Goal: Information Seeking & Learning: Find specific page/section

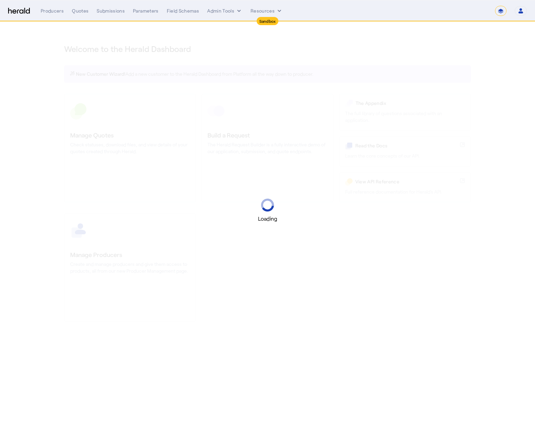
select select "*******"
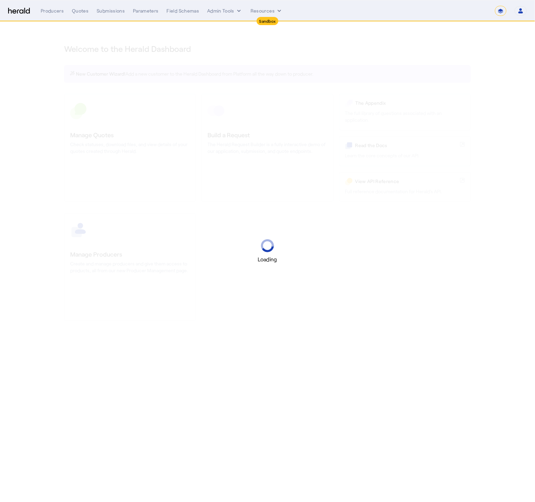
select select "pfm_2v8p_herald_api"
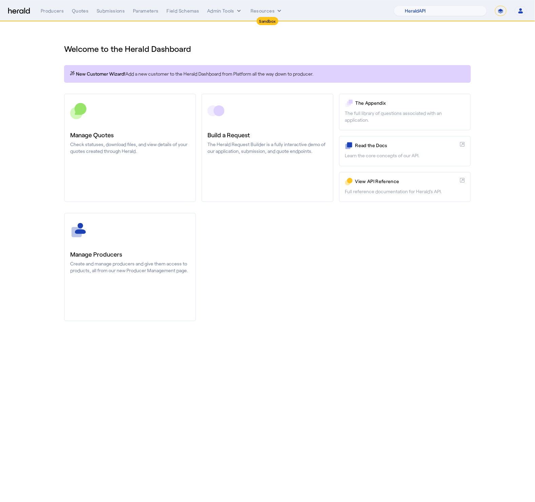
click at [501, 11] on select "**********" at bounding box center [501, 11] width 12 height 10
select select "**********"
click at [495, 6] on select "**********" at bounding box center [501, 11] width 12 height 10
click at [355, 305] on div "Manage Producers Create and manage producers and give them access to products, …" at bounding box center [267, 267] width 407 height 109
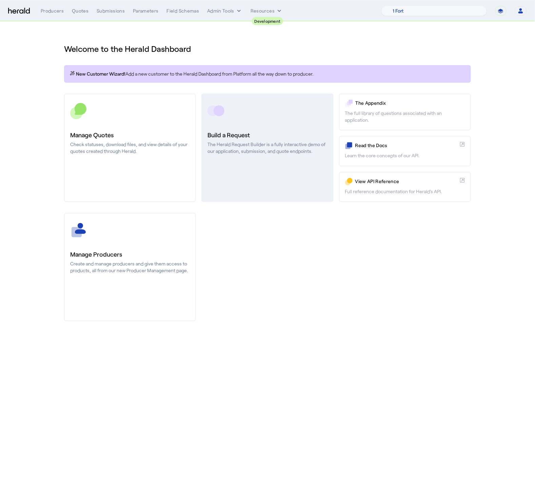
click at [235, 135] on h3 "Build a Request" at bounding box center [268, 134] width 120 height 9
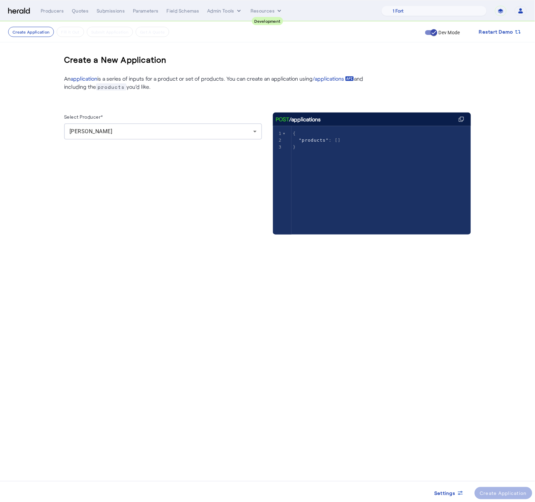
click at [212, 125] on div "Misty Adamson" at bounding box center [163, 131] width 187 height 16
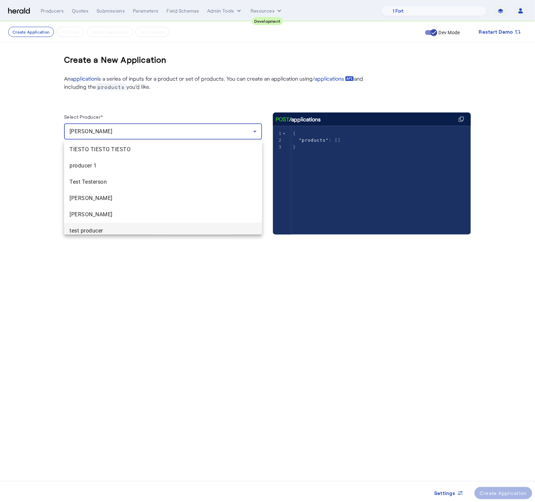
scroll to position [71, 0]
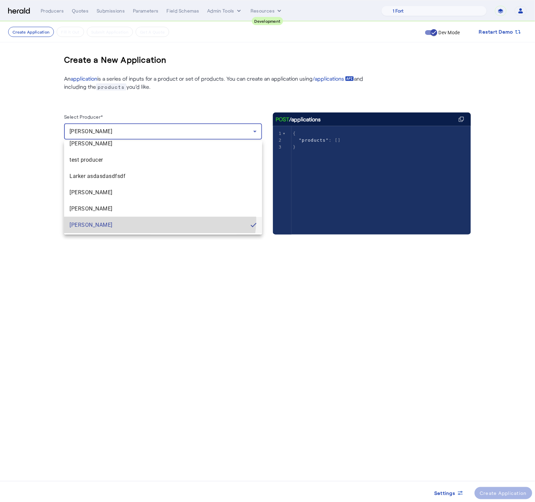
click at [148, 219] on mat-option "Misty Adamson" at bounding box center [163, 225] width 198 height 16
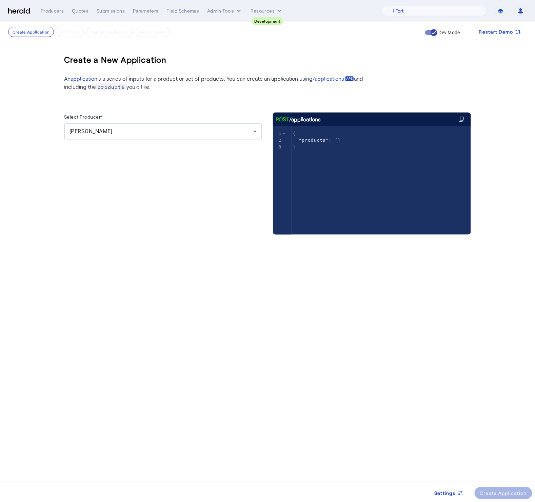
click at [140, 306] on body "Development Menu Producers Quotes Submissions Parameters Field Schemas Admin To…" at bounding box center [267, 251] width 535 height 502
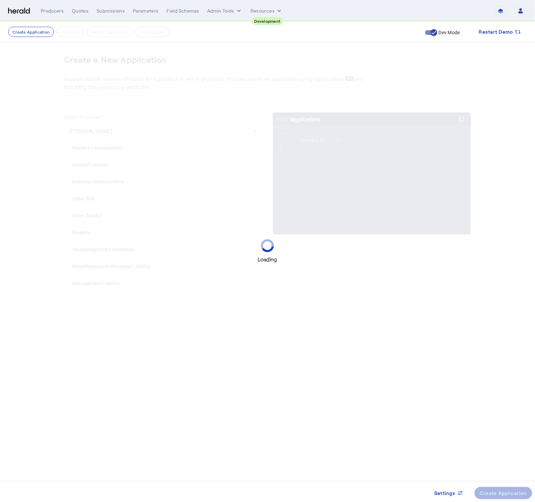
select select "pfm_2v8p_herald_api"
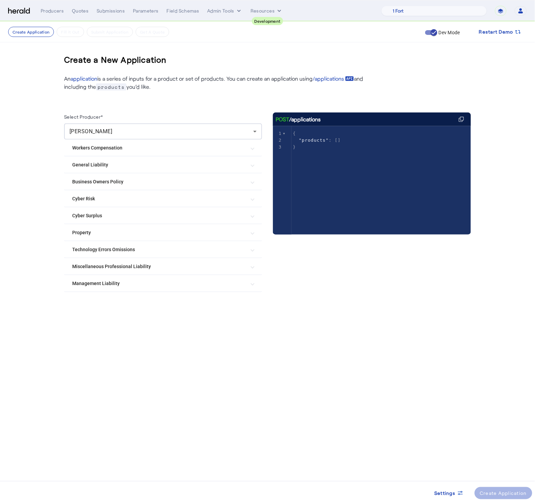
click at [160, 287] on mat-expansion-panel-header "Management Liability" at bounding box center [163, 283] width 198 height 16
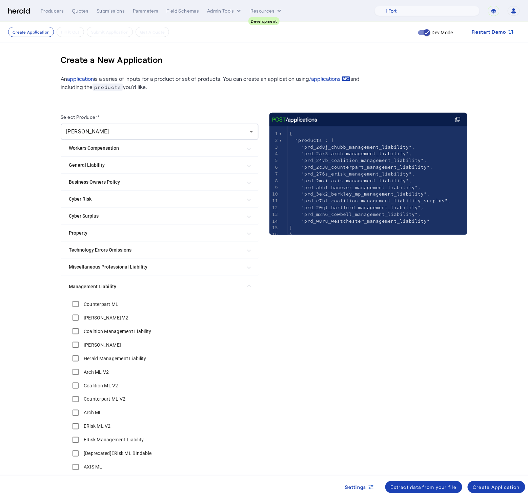
click at [367, 156] on pre ""prd_2ar3_arch_management_liability" ," at bounding box center [377, 153] width 179 height 7
type textarea "**********"
click at [368, 155] on span ""prd_2ar3_arch_management_liability"" at bounding box center [356, 153] width 108 height 5
click at [393, 183] on pre ""prd_2mxi_axis_management_liability" ," at bounding box center [377, 180] width 179 height 7
click at [378, 195] on span ""prd_3ek2_berkley_mp_management_liability"" at bounding box center [365, 193] width 126 height 5
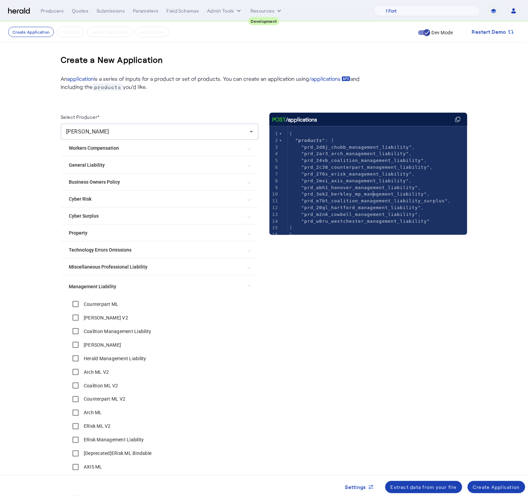
type textarea "**********"
click at [378, 195] on span ""prd_3ek2_berkley_mp_management_liability"" at bounding box center [365, 193] width 126 height 5
click at [392, 210] on pre ""prd_20ql_hartford_management_liability" ," at bounding box center [377, 207] width 179 height 7
click at [365, 147] on span ""prd_2d8j_chubb_management_liability"" at bounding box center [357, 146] width 111 height 5
type textarea "**********"
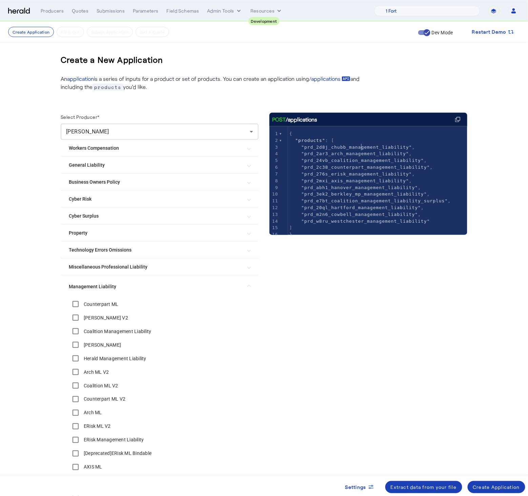
click at [365, 147] on span ""prd_2d8j_chubb_management_liability"" at bounding box center [357, 146] width 111 height 5
click at [387, 173] on span ""prd_276s_erisk_management_liability"" at bounding box center [357, 173] width 111 height 5
click at [381, 159] on span ""prd_24vb_coalition_management_liability"" at bounding box center [363, 160] width 123 height 5
type textarea "**********"
click at [381, 159] on span ""prd_24vb_coalition_management_liability"" at bounding box center [363, 160] width 123 height 5
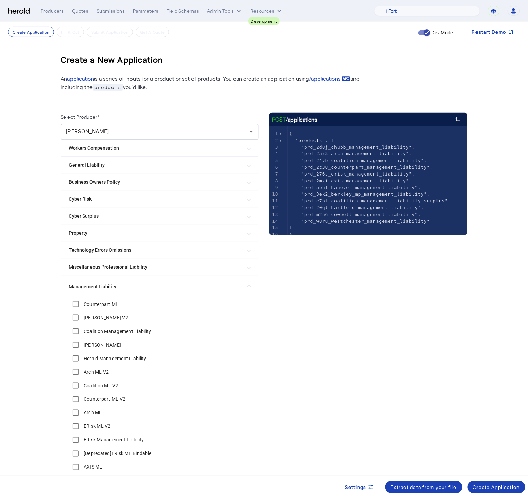
click at [417, 200] on span ""prd_e7bt_coalition_management_liability_surplus"" at bounding box center [375, 200] width 147 height 5
type textarea "**********"
click at [417, 200] on span ""prd_e7bt_coalition_management_liability_surplus"" at bounding box center [375, 200] width 147 height 5
click at [387, 166] on span ""prd_2c38_counterpart_management_liability"" at bounding box center [366, 166] width 129 height 5
type textarea "**********"
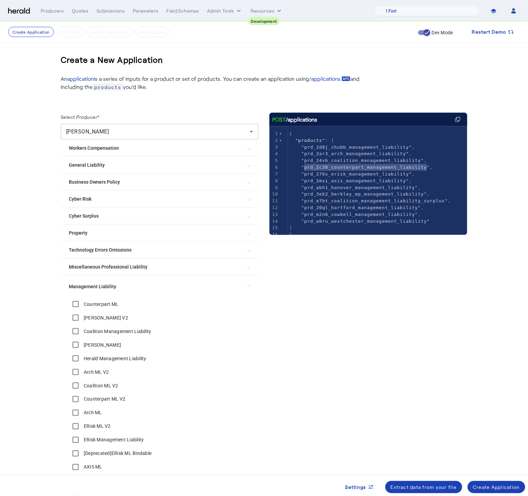
click at [387, 166] on span ""prd_2c38_counterpart_management_liability"" at bounding box center [366, 166] width 129 height 5
click at [372, 218] on span ""prd_w8ru_westchester_management_liability"" at bounding box center [366, 220] width 129 height 5
type textarea "**********"
click at [372, 218] on span ""prd_w8ru_westchester_management_liability"" at bounding box center [366, 220] width 129 height 5
click at [372, 215] on span ""prd_m2n6_cowbell_management_liability"" at bounding box center [360, 214] width 117 height 5
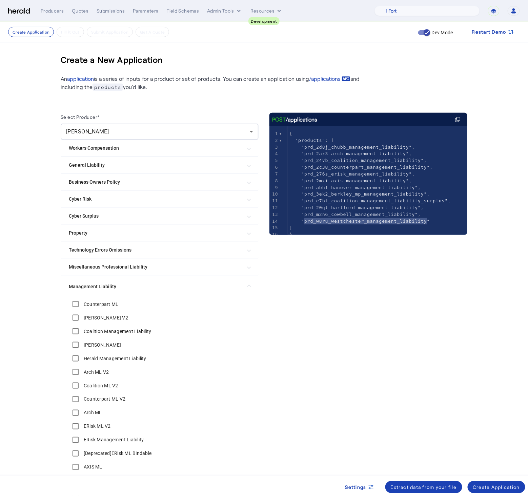
type textarea "**********"
click at [372, 215] on span ""prd_m2n6_cowbell_management_liability"" at bounding box center [360, 214] width 117 height 5
click at [362, 173] on span ""prd_276s_erisk_management_liability"" at bounding box center [357, 173] width 111 height 5
type textarea "**********"
click at [362, 173] on span ""prd_276s_erisk_management_liability"" at bounding box center [357, 173] width 111 height 5
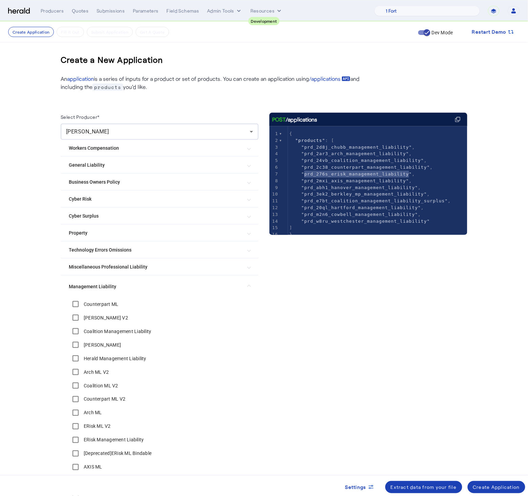
click at [367, 187] on span ""prd_abh1_hanover_management_liability"" at bounding box center [360, 187] width 117 height 5
type textarea "**********"
click at [367, 187] on span ""prd_abh1_hanover_management_liability"" at bounding box center [360, 187] width 117 height 5
click at [371, 208] on span ""prd_20ql_hartford_management_liability"" at bounding box center [362, 207] width 120 height 5
type textarea "**********"
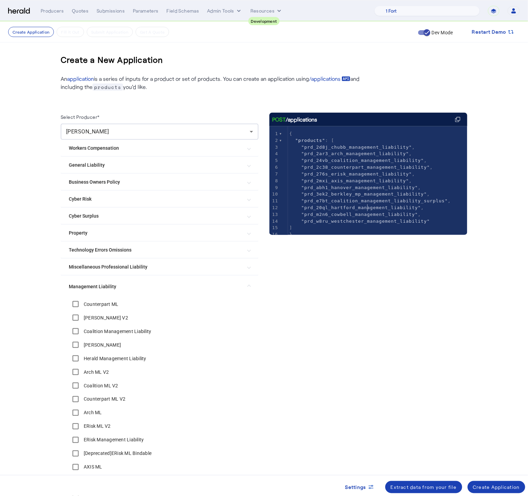
click at [371, 208] on span ""prd_20ql_hartford_management_liability"" at bounding box center [362, 207] width 120 height 5
click at [394, 222] on span ""prd_w8ru_westchester_management_liability"" at bounding box center [366, 220] width 129 height 5
type textarea "**********"
click at [394, 222] on span ""prd_w8ru_westchester_management_liability"" at bounding box center [366, 220] width 129 height 5
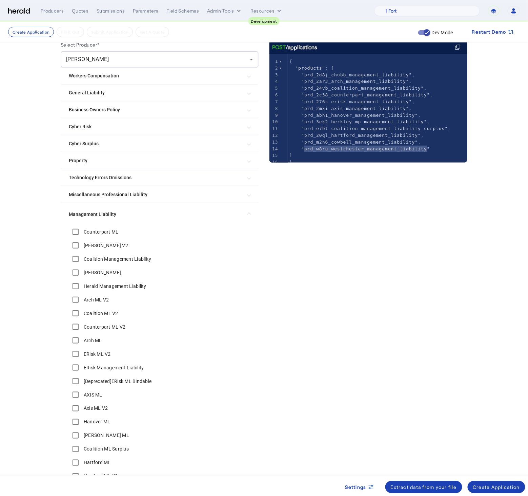
scroll to position [142, 0]
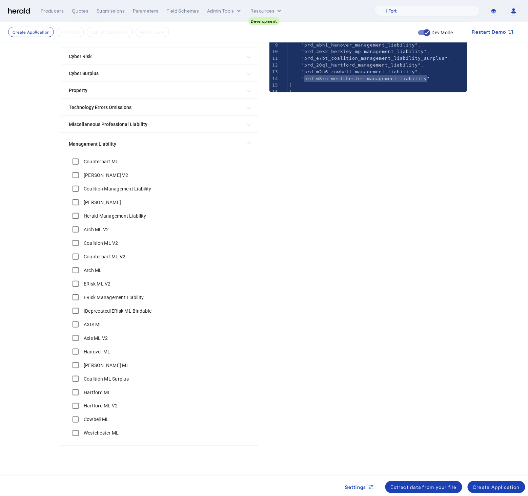
click at [299, 305] on div "**********" at bounding box center [369, 220] width 198 height 500
click at [506, 485] on div "Create Application" at bounding box center [496, 486] width 47 height 7
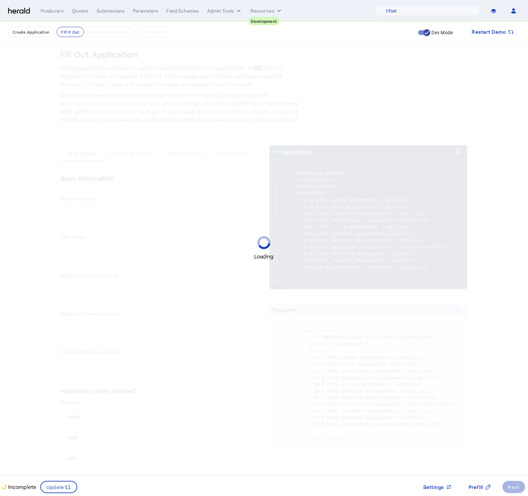
click at [41, 214] on div "Loading" at bounding box center [264, 248] width 528 height 496
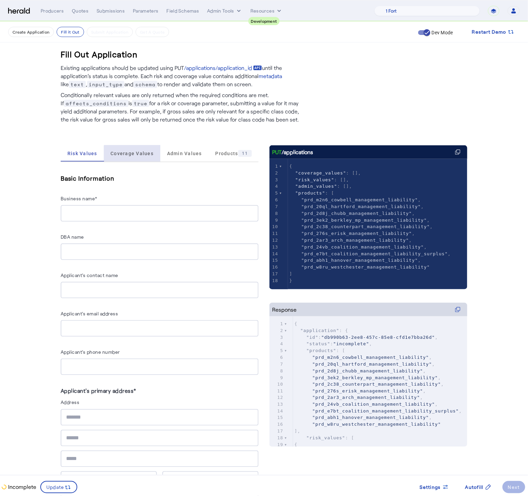
click at [135, 161] on span "Coverage Values" at bounding box center [132, 153] width 43 height 16
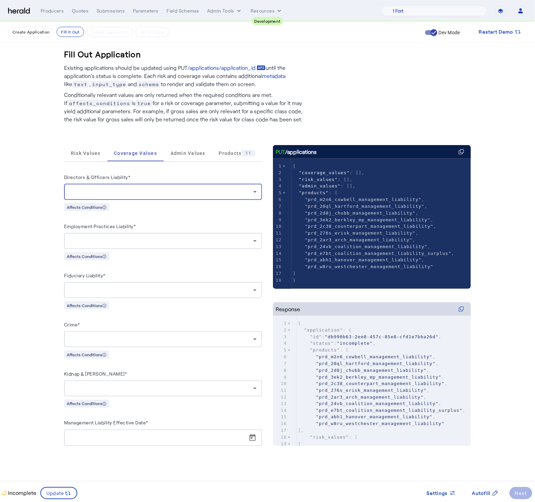
click at [160, 191] on div at bounding box center [162, 192] width 184 height 8
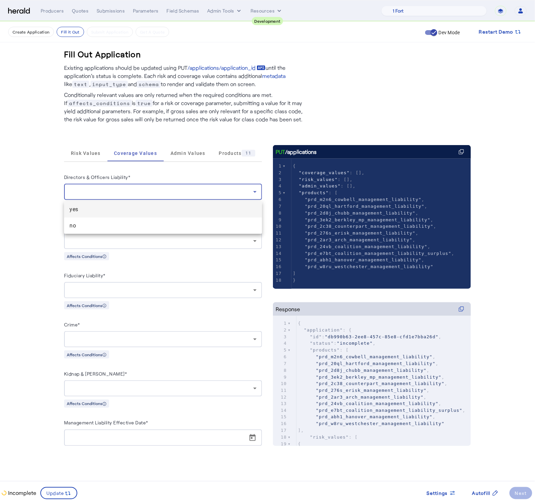
click at [124, 225] on span "no" at bounding box center [163, 226] width 187 height 8
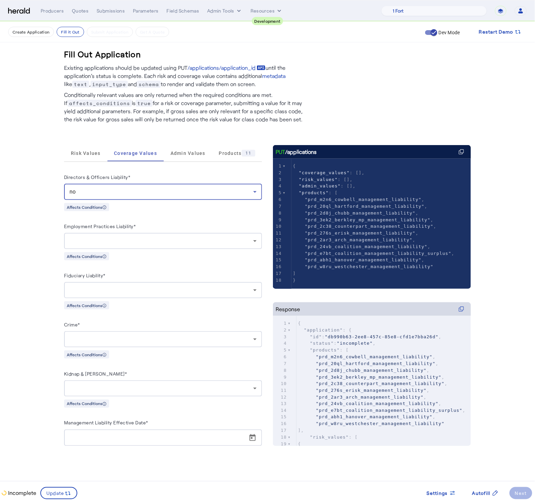
click at [146, 240] on div at bounding box center [162, 241] width 184 height 8
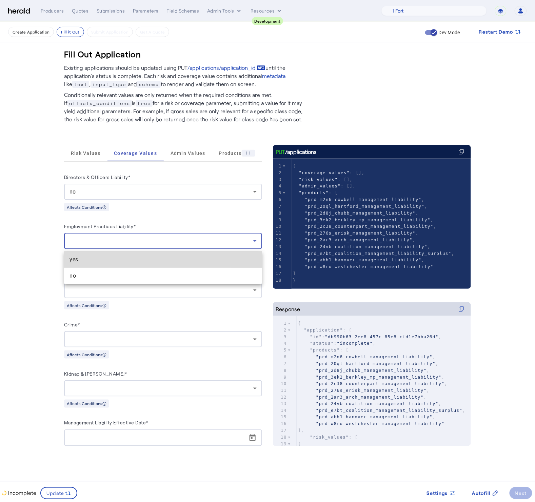
click at [117, 263] on span "yes" at bounding box center [163, 260] width 187 height 8
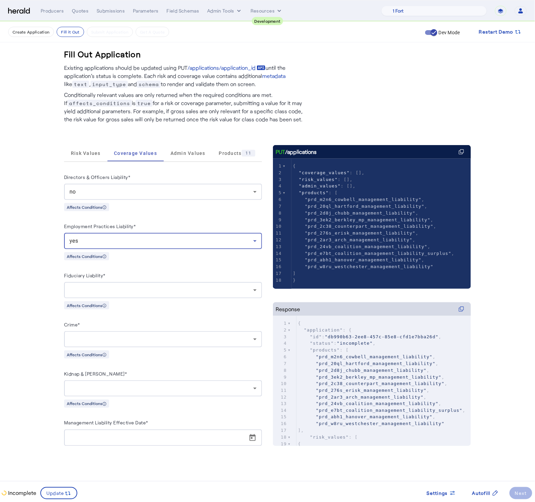
click at [148, 294] on div at bounding box center [162, 290] width 184 height 8
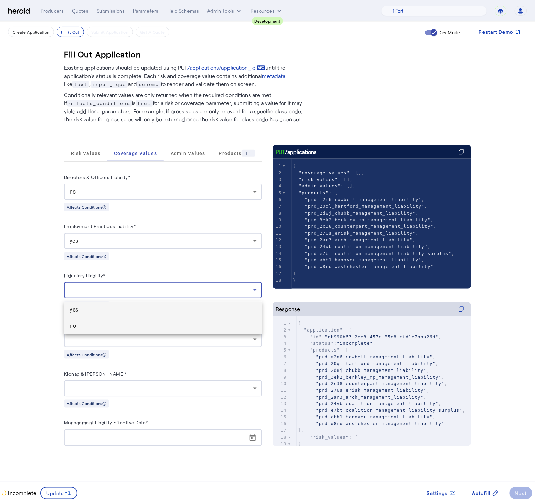
click at [124, 327] on span "no" at bounding box center [163, 326] width 187 height 8
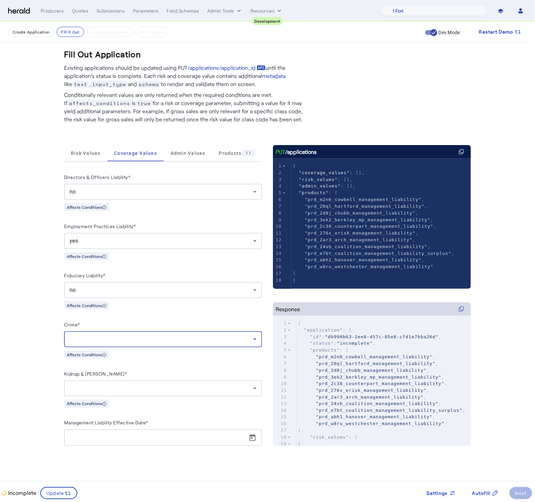
click at [141, 342] on div at bounding box center [162, 339] width 184 height 8
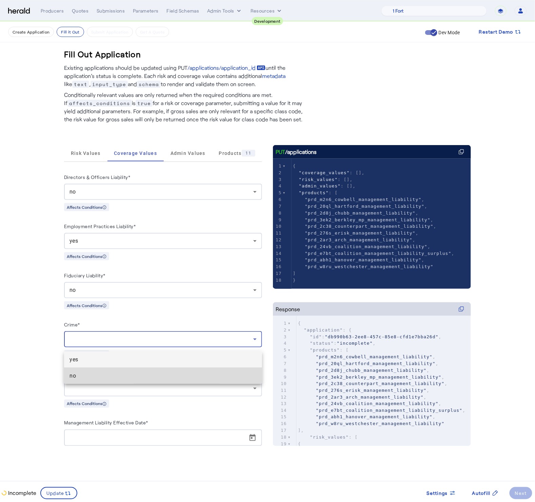
click at [112, 381] on mat-option "no" at bounding box center [163, 376] width 198 height 16
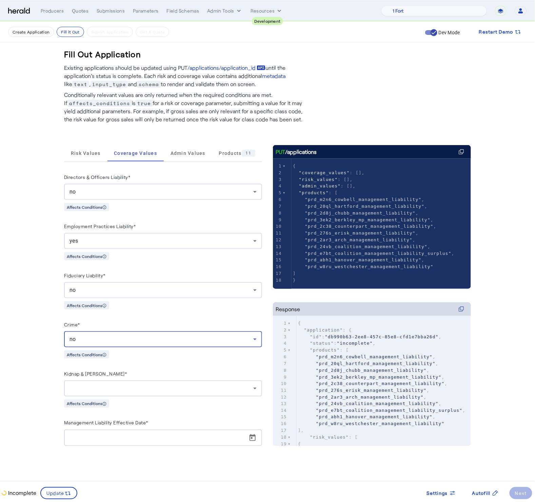
click at [211, 405] on div "Affects Conditions" at bounding box center [163, 404] width 198 height 8
click at [206, 397] on div at bounding box center [163, 389] width 187 height 16
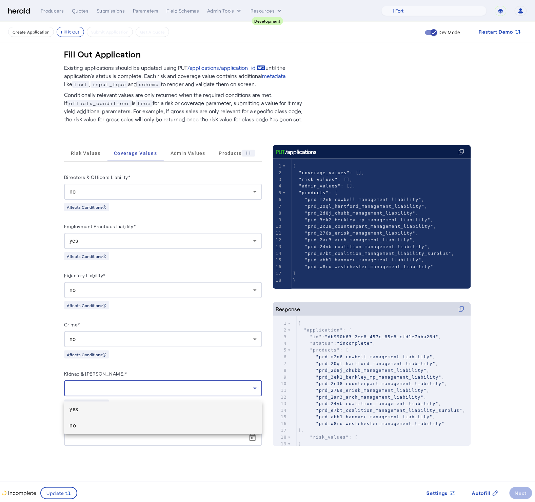
click at [139, 426] on span "no" at bounding box center [163, 426] width 187 height 8
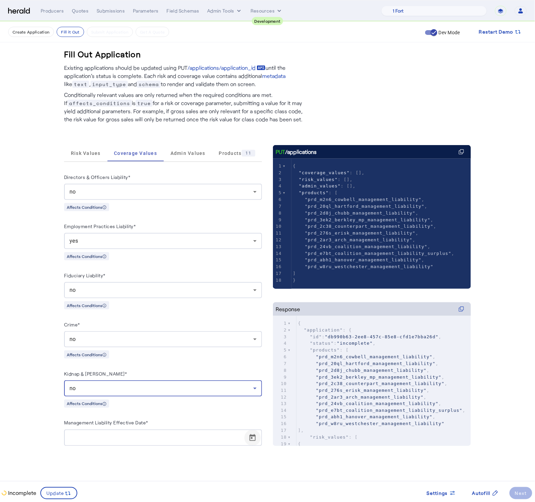
click at [255, 441] on span "Open calendar" at bounding box center [253, 438] width 16 height 16
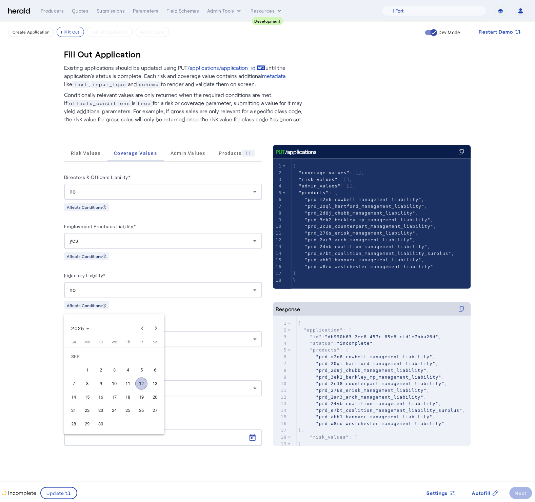
click at [89, 422] on span "29" at bounding box center [87, 425] width 12 height 12
type input "**********"
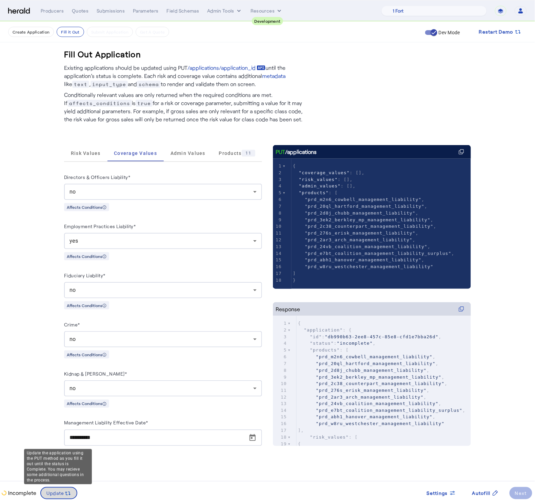
click at [65, 490] on icon at bounding box center [67, 493] width 7 height 7
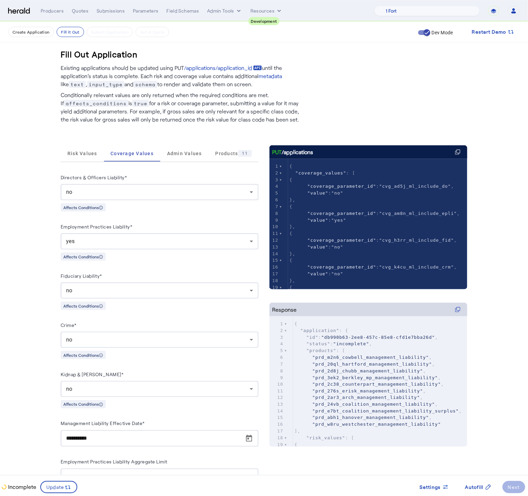
click at [36, 299] on fill-application-step "Create Application Fill it Out Submit Application Get A Quote Dev Mode Restart …" at bounding box center [264, 440] width 528 height 836
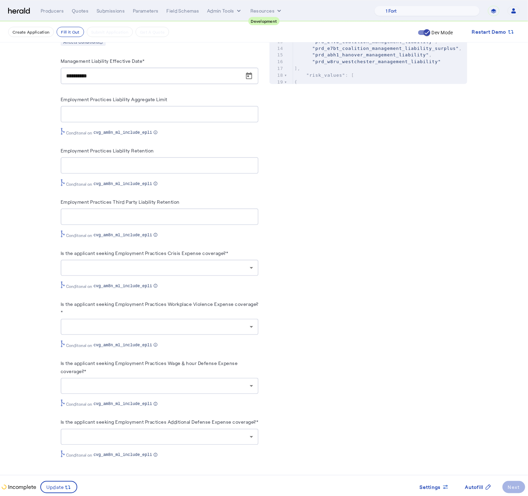
scroll to position [377, 0]
click at [212, 264] on div at bounding box center [158, 268] width 184 height 8
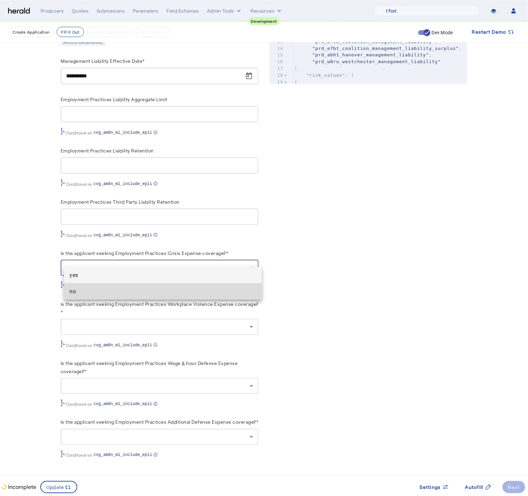
click at [98, 293] on span "no" at bounding box center [163, 291] width 187 height 8
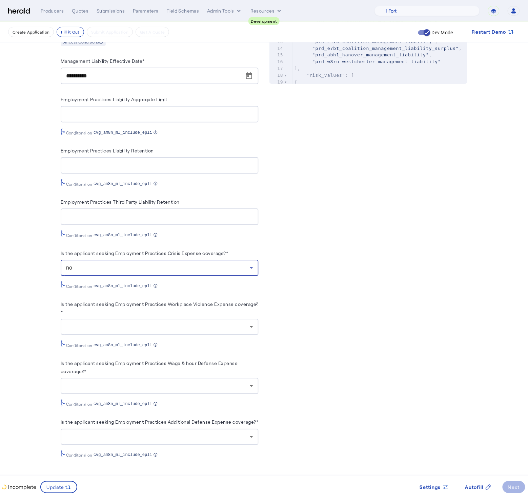
click at [126, 323] on div at bounding box center [158, 327] width 184 height 8
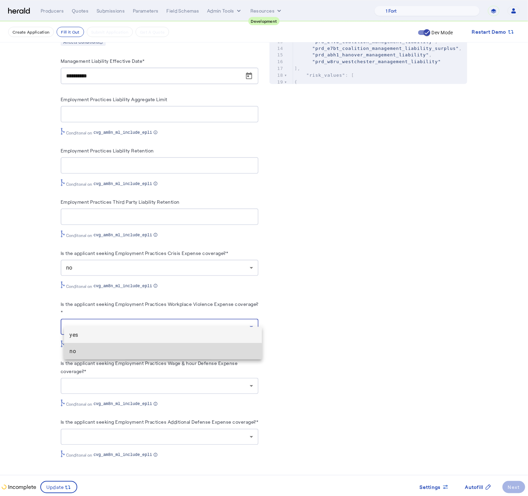
click at [108, 357] on mat-option "no" at bounding box center [163, 351] width 198 height 16
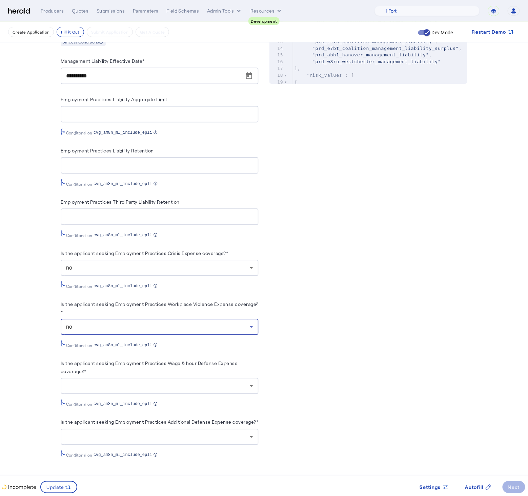
click at [135, 377] on div at bounding box center [159, 385] width 187 height 16
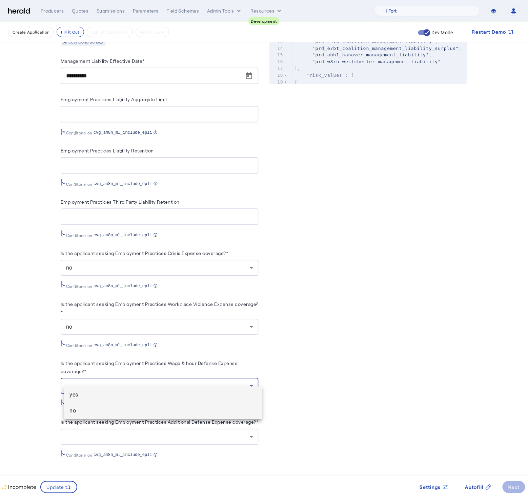
click at [113, 411] on span "no" at bounding box center [163, 411] width 187 height 8
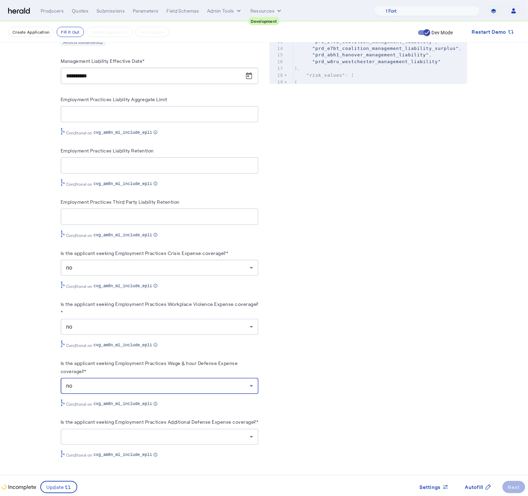
click at [178, 434] on div at bounding box center [158, 436] width 184 height 8
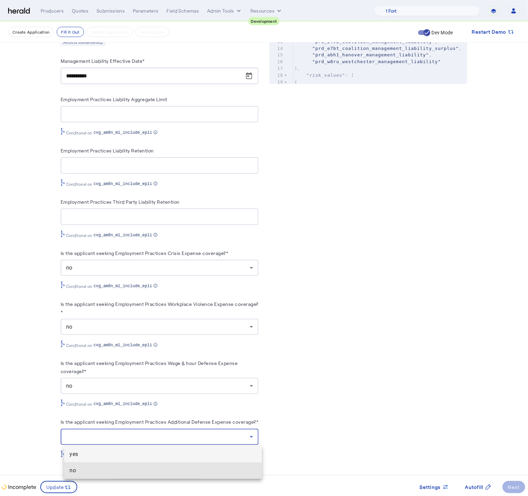
click at [102, 471] on span "no" at bounding box center [163, 470] width 187 height 8
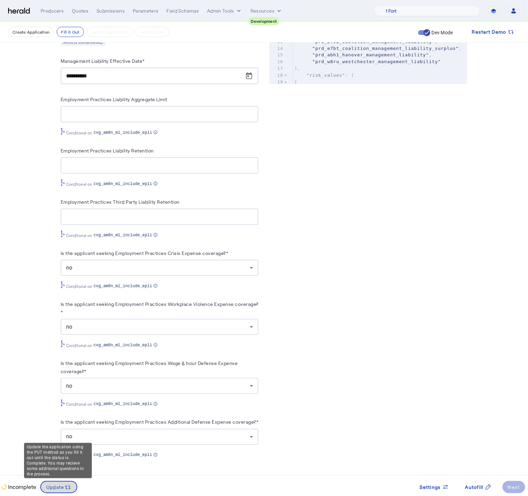
click at [60, 485] on span "Update" at bounding box center [55, 486] width 18 height 7
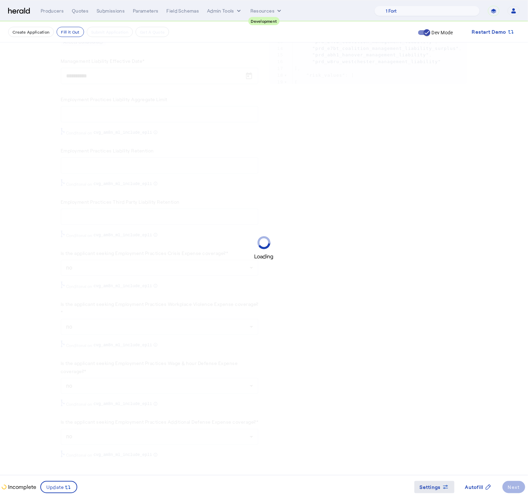
scroll to position [0, 0]
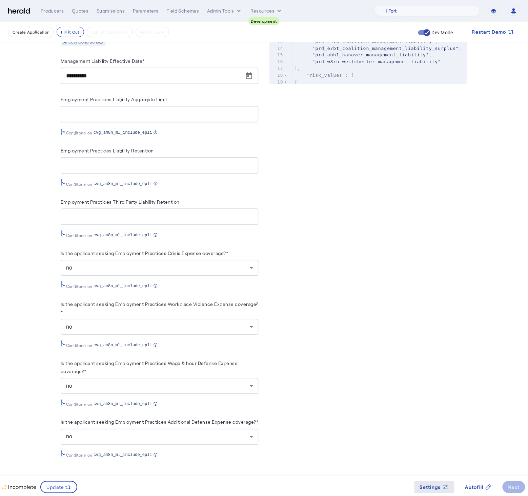
click at [440, 483] on span "Settings" at bounding box center [430, 486] width 21 height 7
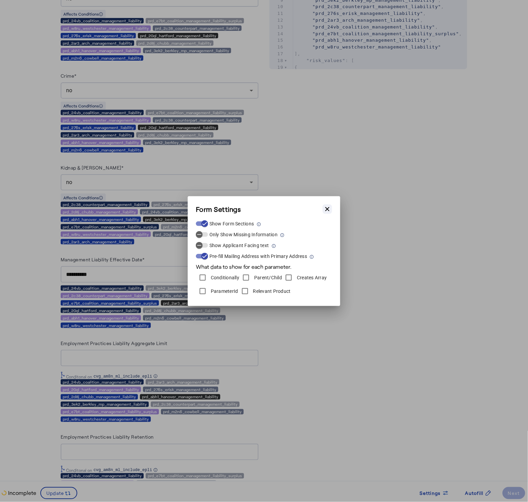
click at [330, 210] on icon "button" at bounding box center [327, 209] width 7 height 7
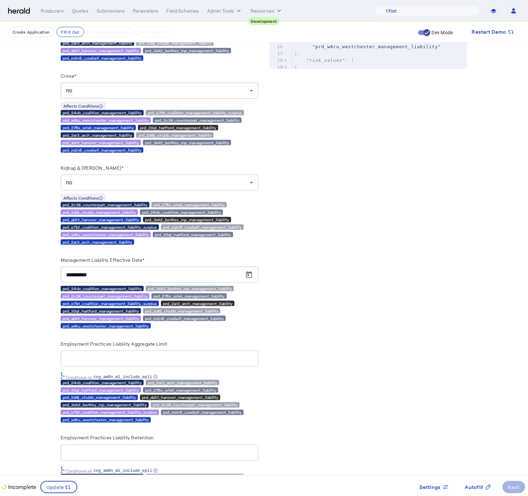
click at [381, 278] on div "PUT /applications xxxxxxxxxx 18 1 { 2 "coverage_values" : [ 3 { 4 "coverage_par…" at bounding box center [369, 311] width 198 height 1087
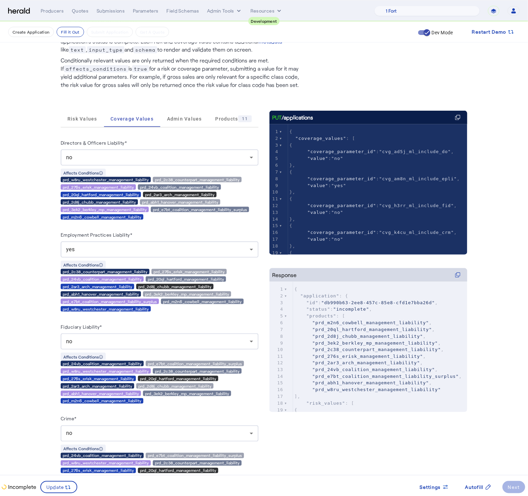
scroll to position [33, 0]
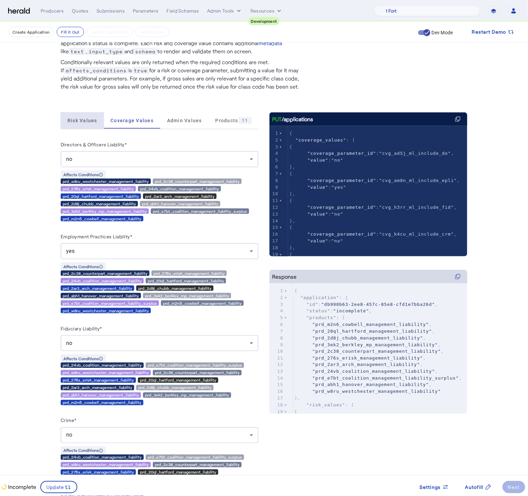
click at [97, 118] on span "Risk Values" at bounding box center [82, 120] width 30 height 5
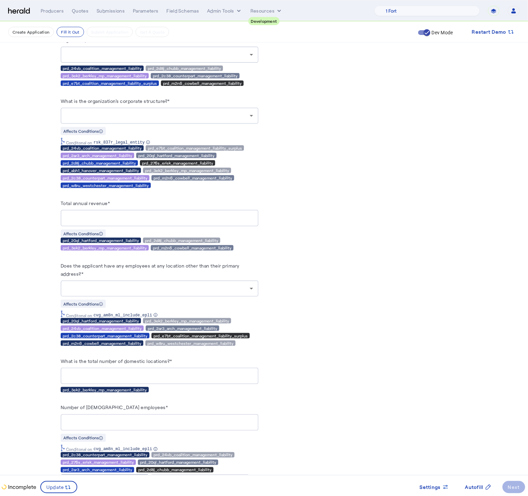
scroll to position [735, 0]
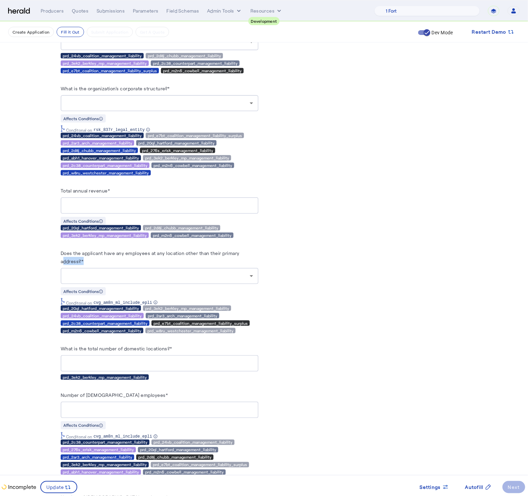
drag, startPoint x: 87, startPoint y: 266, endPoint x: 32, endPoint y: 251, distance: 57.1
click at [115, 263] on herald-label "Does the applicant have any employees at any location other than their primary …" at bounding box center [160, 258] width 198 height 19
drag, startPoint x: 58, startPoint y: 253, endPoint x: 15, endPoint y: 245, distance: 43.3
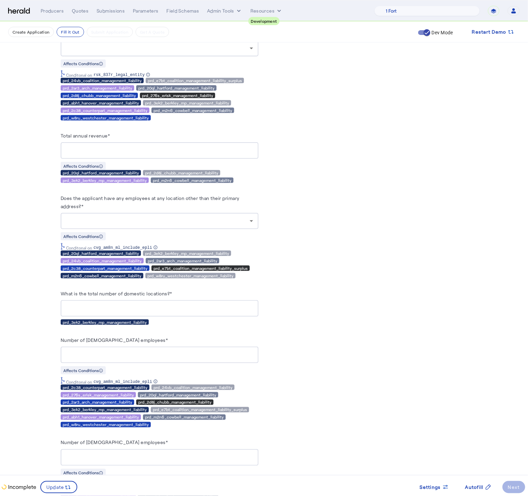
scroll to position [808, 0]
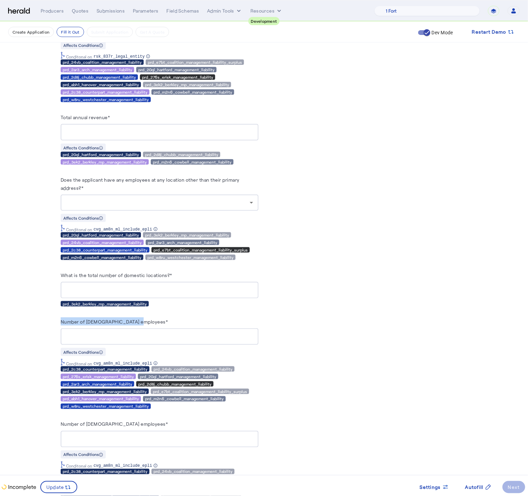
drag, startPoint x: 72, startPoint y: 317, endPoint x: 62, endPoint y: 317, distance: 9.9
click at [146, 326] on div "Number of full-time employees*" at bounding box center [160, 322] width 198 height 11
drag, startPoint x: 131, startPoint y: 326, endPoint x: 37, endPoint y: 313, distance: 94.7
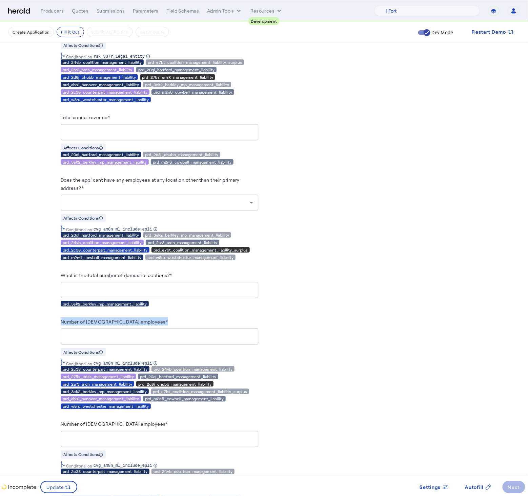
click at [170, 323] on div "Number of full-time employees*" at bounding box center [160, 322] width 198 height 11
drag, startPoint x: 190, startPoint y: 278, endPoint x: 56, endPoint y: 274, distance: 134.1
click at [169, 328] on div "Number of full-time employees*" at bounding box center [160, 322] width 198 height 11
drag, startPoint x: 144, startPoint y: 326, endPoint x: 1, endPoint y: 302, distance: 145.7
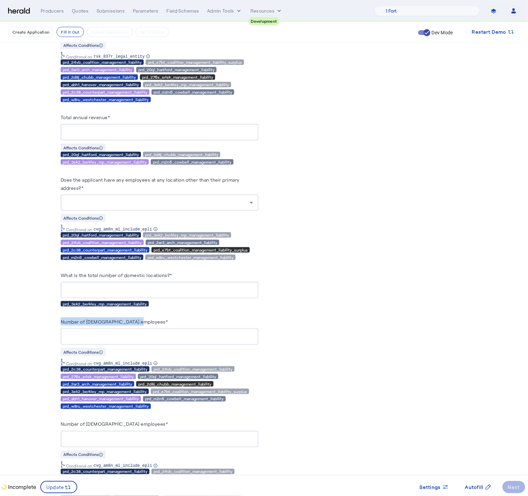
click at [156, 323] on div "Number of full-time employees*" at bounding box center [160, 322] width 198 height 11
drag, startPoint x: 153, startPoint y: 323, endPoint x: 1, endPoint y: 292, distance: 154.7
click at [161, 327] on div "Number of full-time employees*" at bounding box center [160, 322] width 198 height 11
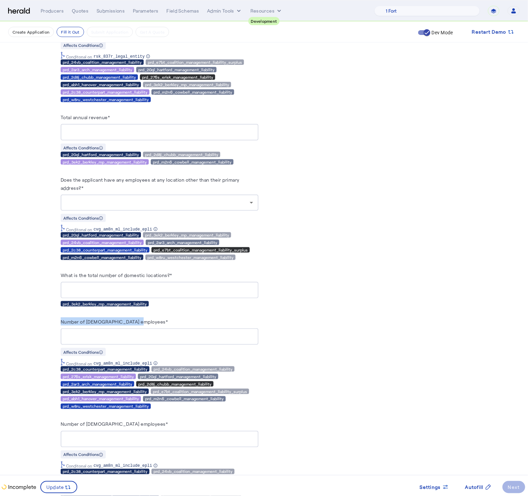
drag, startPoint x: 104, startPoint y: 322, endPoint x: 4, endPoint y: 301, distance: 102.4
click at [137, 328] on herald-label "Number of full-time employees*" at bounding box center [115, 322] width 108 height 11
drag, startPoint x: 154, startPoint y: 325, endPoint x: 45, endPoint y: 320, distance: 109.7
click at [64, 322] on div "Number of full-time employees*" at bounding box center [160, 322] width 198 height 11
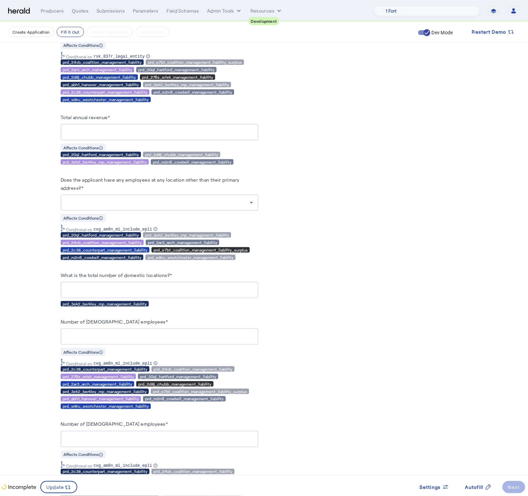
click at [165, 326] on div "Number of full-time employees*" at bounding box center [160, 322] width 198 height 11
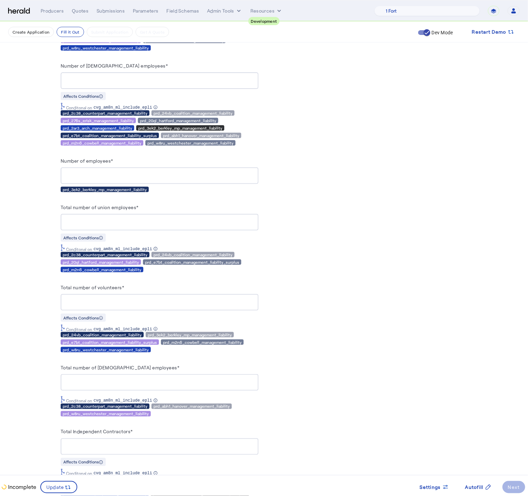
scroll to position [1154, 0]
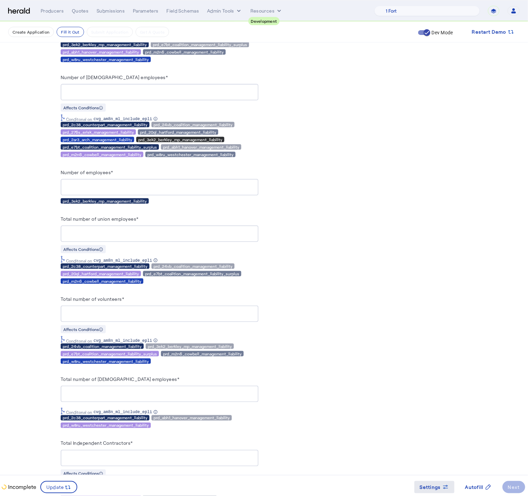
click at [445, 485] on icon at bounding box center [446, 486] width 7 height 7
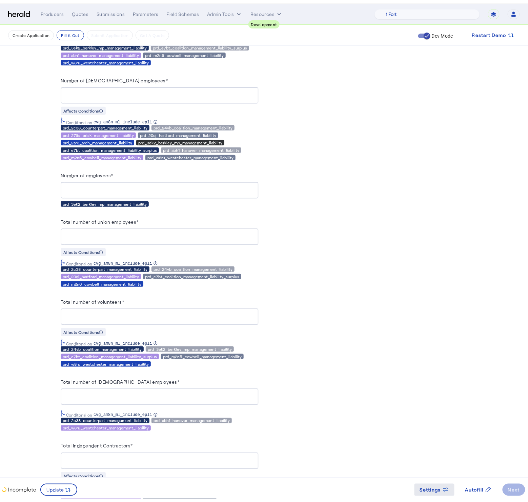
scroll to position [0, 0]
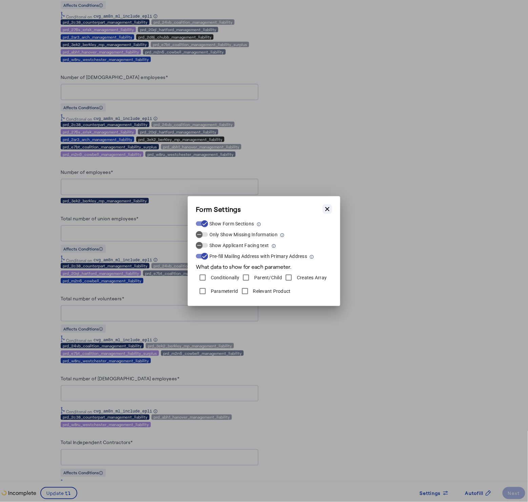
click at [330, 206] on icon "button" at bounding box center [327, 209] width 7 height 7
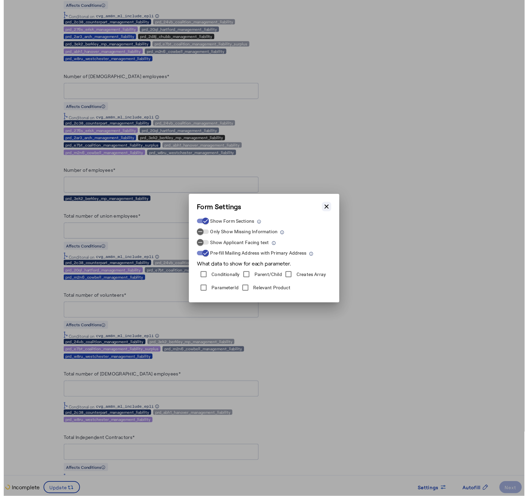
scroll to position [1154, 0]
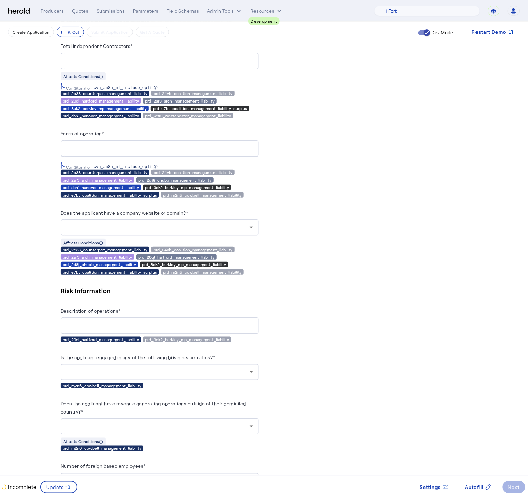
scroll to position [1564, 0]
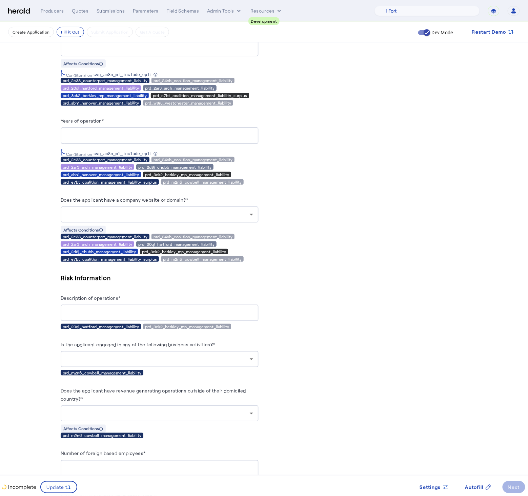
click at [113, 300] on label "Description of operations*" at bounding box center [91, 298] width 60 height 6
click at [113, 309] on input "Description of operations*" at bounding box center [159, 313] width 187 height 8
click at [113, 300] on label "Description of operations*" at bounding box center [91, 298] width 60 height 6
click at [113, 309] on input "Description of operations*" at bounding box center [159, 313] width 187 height 8
click at [113, 300] on label "Description of operations*" at bounding box center [91, 298] width 60 height 6
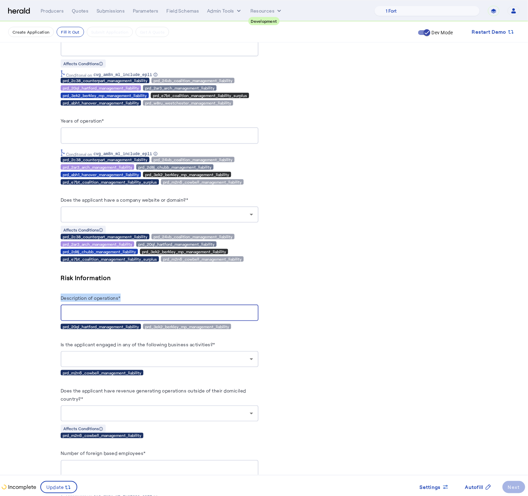
click at [113, 309] on input "Description of operations*" at bounding box center [159, 313] width 187 height 8
click at [130, 304] on div "Description of operations*" at bounding box center [160, 298] width 198 height 11
drag, startPoint x: 130, startPoint y: 305, endPoint x: 21, endPoint y: 294, distance: 109.4
click at [186, 301] on div "Description of operations*" at bounding box center [160, 298] width 198 height 11
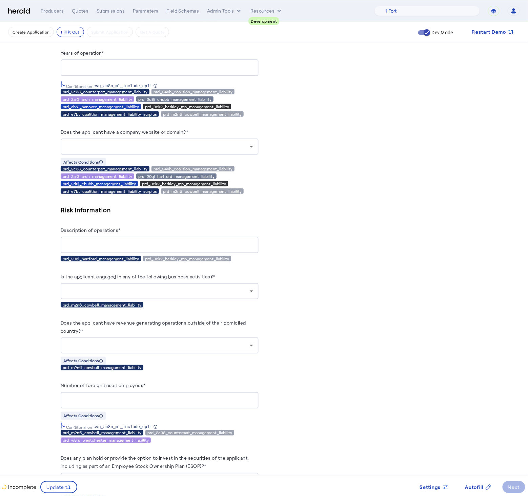
scroll to position [1639, 0]
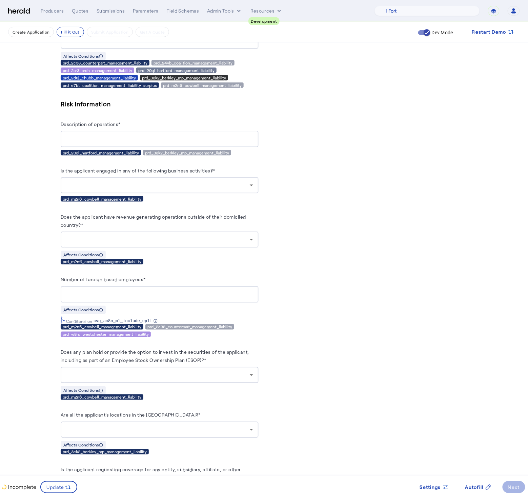
scroll to position [1747, 0]
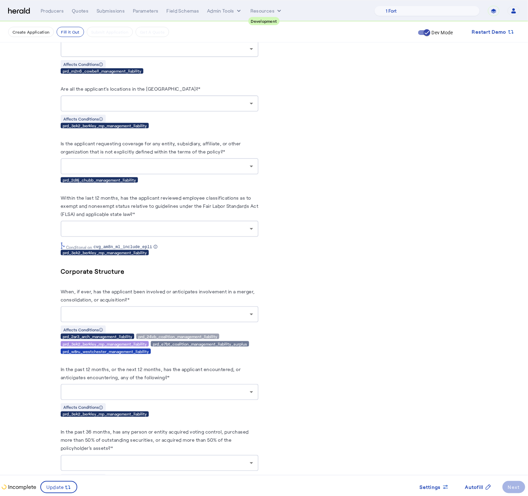
scroll to position [2065, 0]
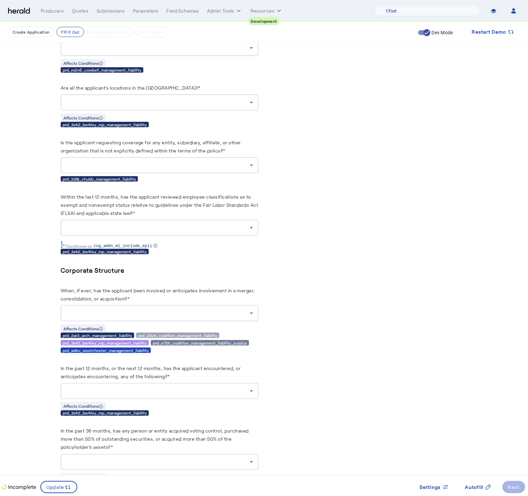
click at [208, 395] on div at bounding box center [158, 391] width 184 height 8
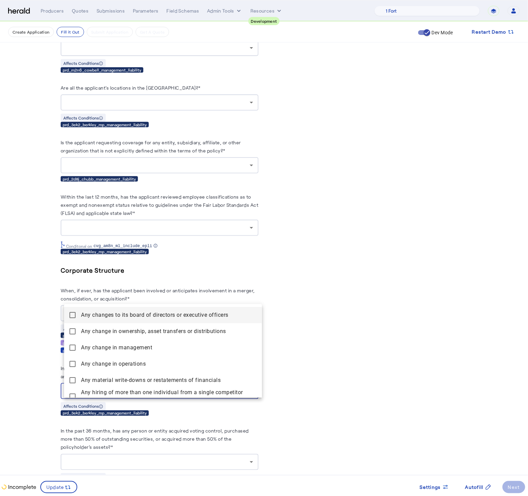
click at [361, 376] on div at bounding box center [264, 248] width 528 height 496
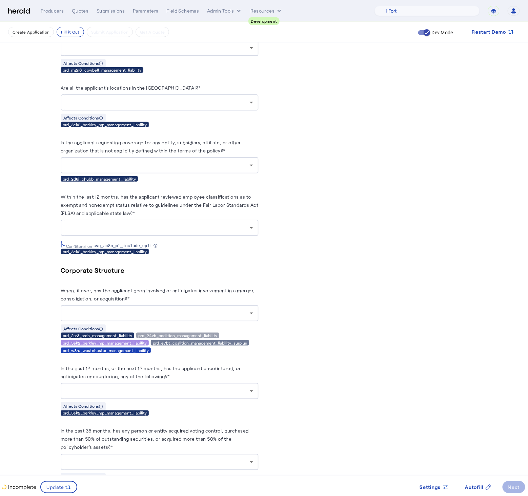
click at [316, 392] on div "PUT /applications xxxxxxxxxx 18 1 { 2 "coverage_values" : [ 3 { 4 "coverage_par…" at bounding box center [369, 231] width 198 height 4303
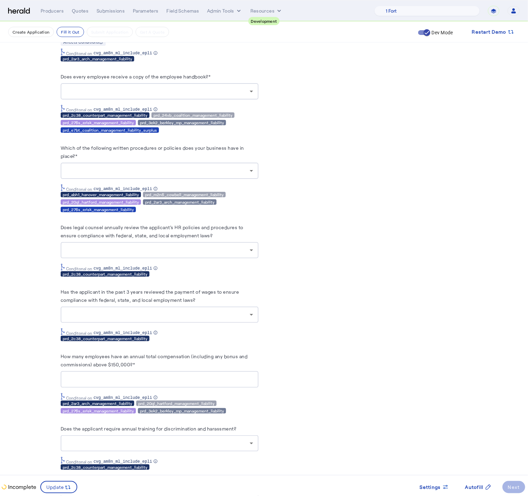
scroll to position [3064, 0]
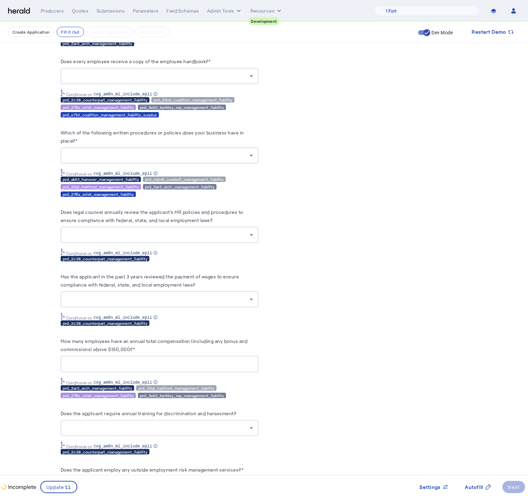
click at [225, 307] on div at bounding box center [159, 299] width 187 height 16
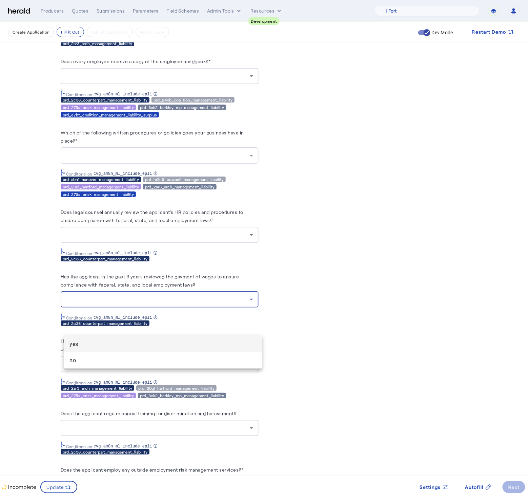
click at [333, 298] on div at bounding box center [264, 248] width 528 height 496
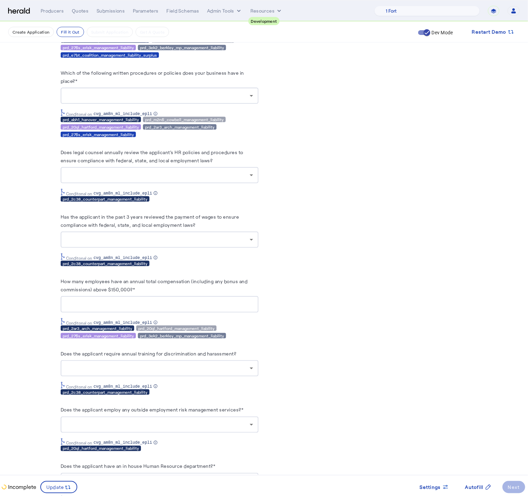
scroll to position [3194, 0]
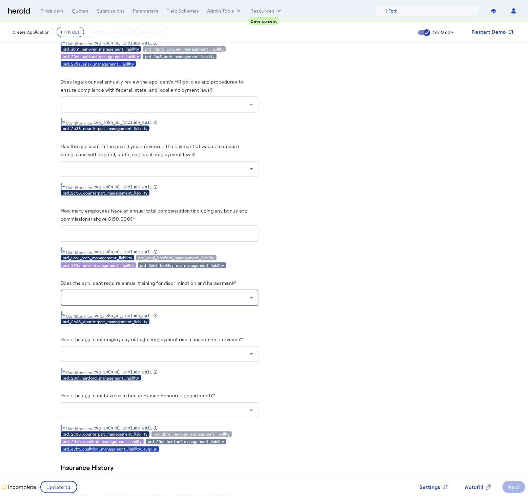
click at [242, 302] on div at bounding box center [158, 297] width 184 height 8
click at [303, 316] on div at bounding box center [264, 248] width 528 height 496
click at [235, 362] on div at bounding box center [159, 354] width 187 height 16
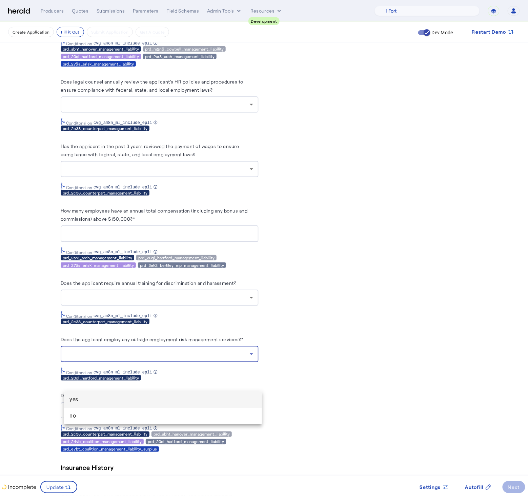
click at [337, 363] on div at bounding box center [264, 248] width 528 height 496
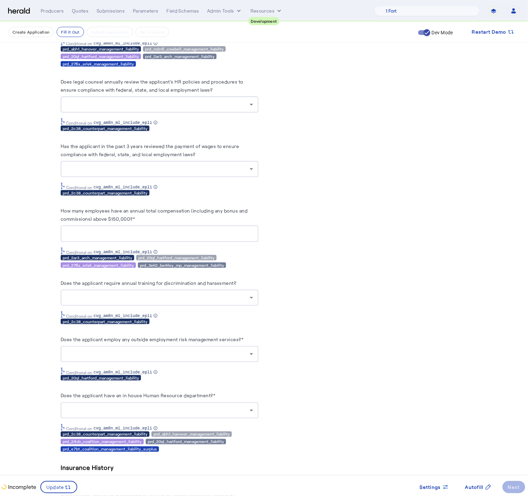
click at [219, 358] on div at bounding box center [158, 354] width 184 height 8
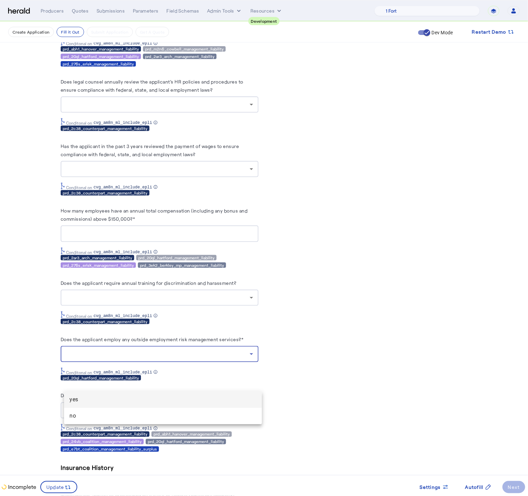
click at [342, 356] on div at bounding box center [264, 248] width 528 height 496
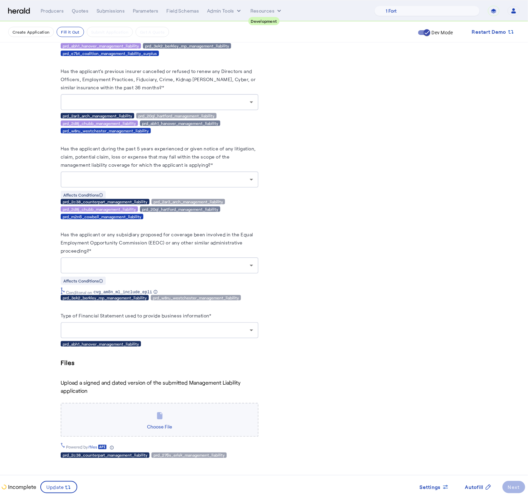
scroll to position [4017, 0]
click at [173, 333] on div at bounding box center [158, 330] width 184 height 8
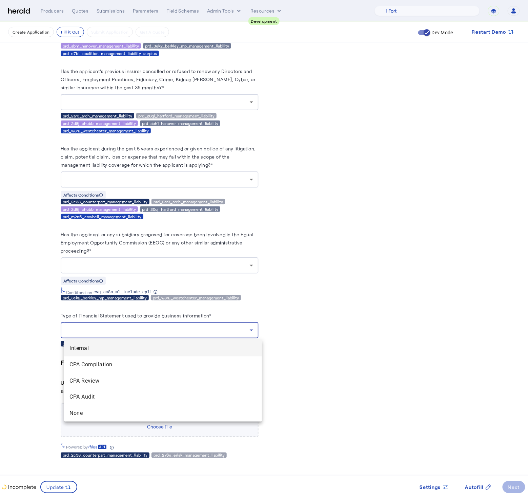
click at [276, 291] on div at bounding box center [264, 248] width 528 height 496
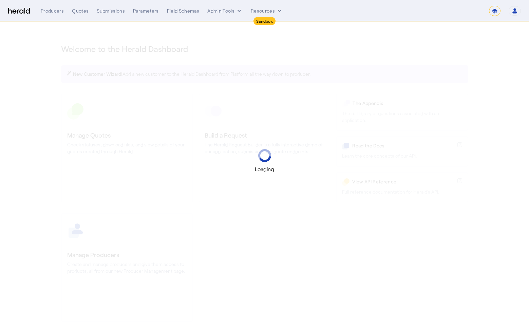
select select "*******"
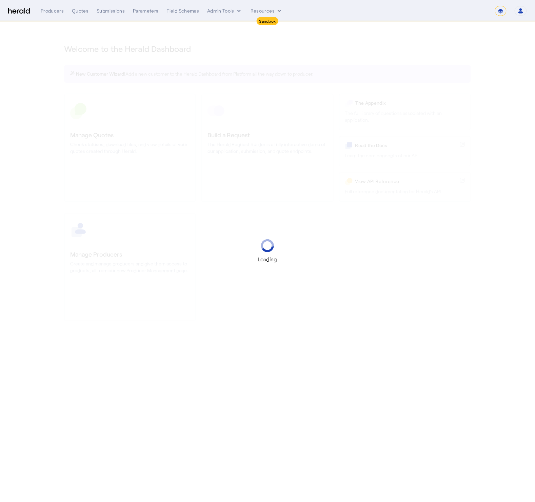
select select "pfm_2v8p_herald_api"
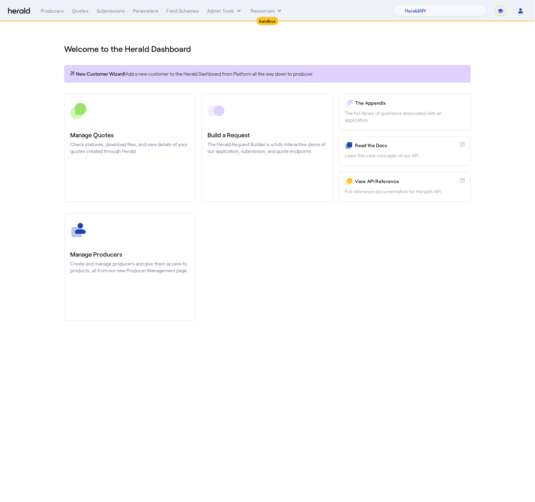
click at [501, 14] on select "**********" at bounding box center [501, 11] width 12 height 10
select select "**********"
click at [495, 6] on select "**********" at bounding box center [501, 11] width 12 height 10
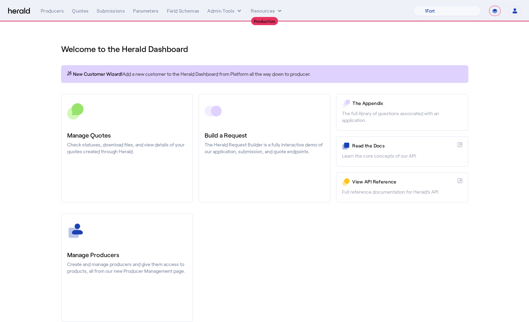
click at [332, 32] on div "Welcome to the Herald Dashboard New Customer Wizard! Add a new customer to the …" at bounding box center [264, 178] width 434 height 313
click at [323, 33] on div "Welcome to the Herald Dashboard New Customer Wizard! Add a new customer to the …" at bounding box center [264, 178] width 434 height 313
click at [231, 13] on button "Admin Tools" at bounding box center [224, 10] width 35 height 7
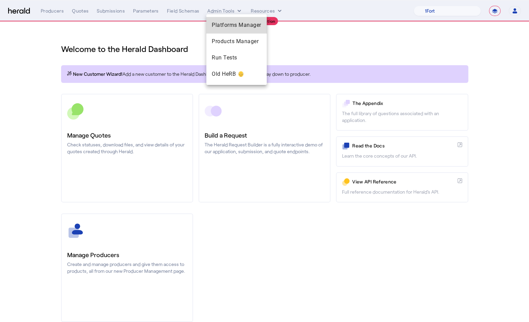
click at [238, 28] on span "Platforms Manager" at bounding box center [237, 25] width 50 height 8
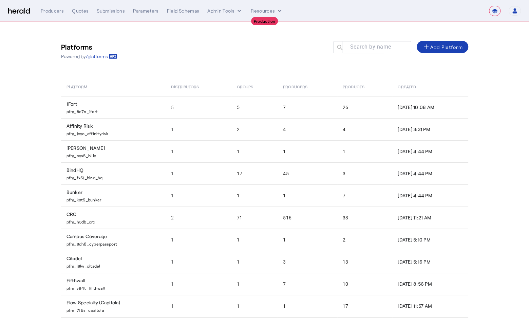
click at [192, 63] on div "Platforms Powered by /platforms Search by name search add Add Platform" at bounding box center [264, 50] width 407 height 31
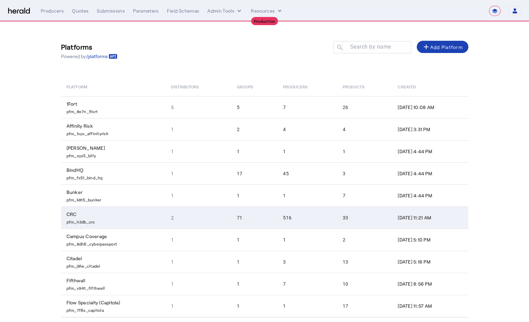
click at [101, 222] on p "pfm_h3db_crc" at bounding box center [114, 220] width 97 height 7
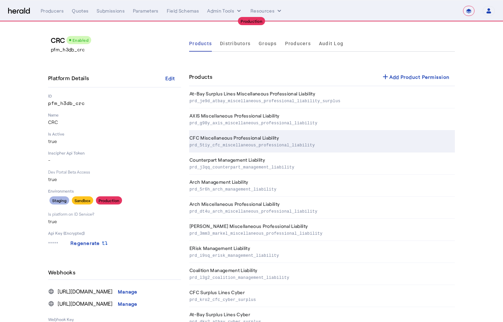
click at [451, 147] on p "prd_5tiy_cfc_miscellaneous_professional_liability" at bounding box center [321, 144] width 263 height 7
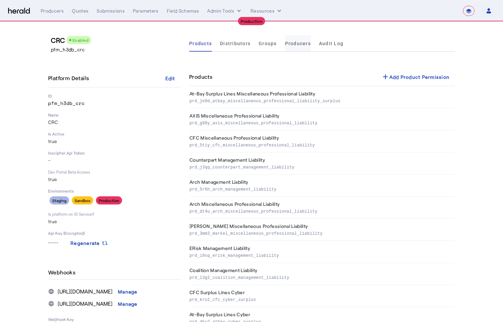
click at [290, 44] on span "Producers" at bounding box center [298, 43] width 26 height 5
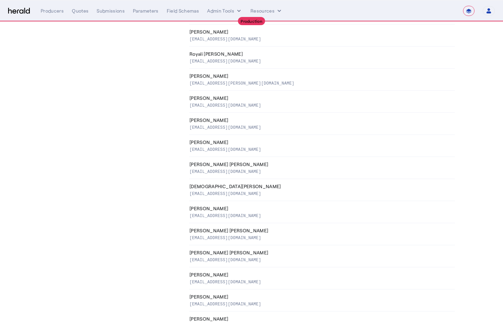
scroll to position [9995, 0]
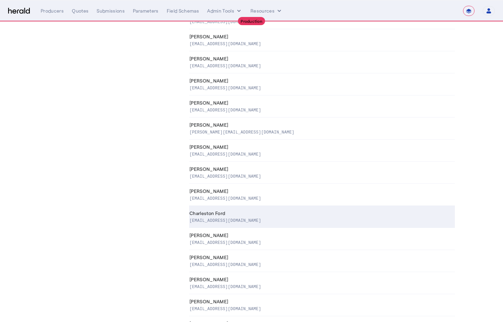
click at [278, 216] on div "CFord@crcgroup.com" at bounding box center [321, 219] width 263 height 7
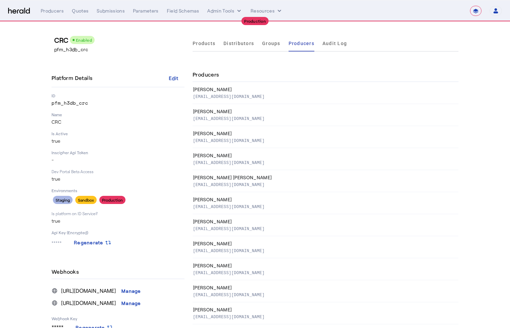
select select "pfm_h3db_crc"
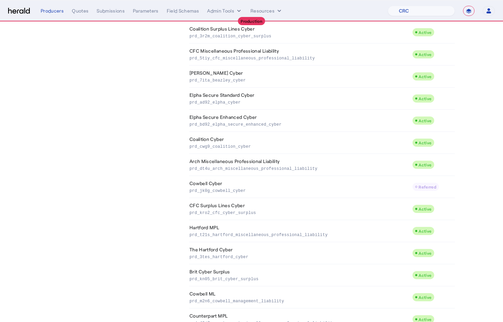
scroll to position [366, 0]
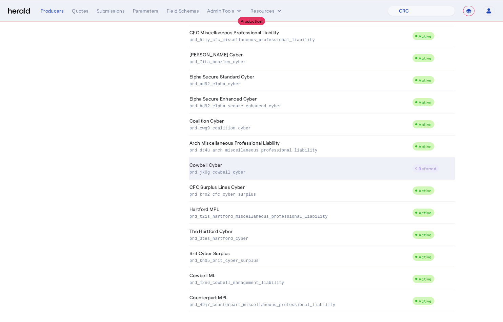
click at [339, 164] on td "Cowbell Cyber prd_jk0g_cowbell_cyber" at bounding box center [300, 168] width 223 height 22
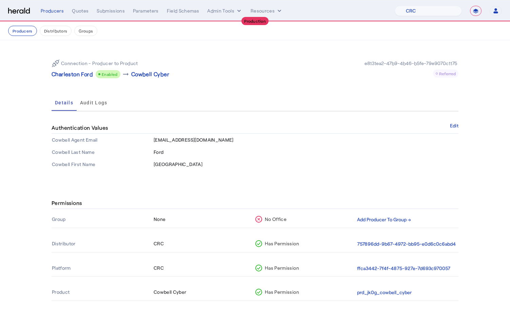
click at [206, 83] on div "Connection - Producer to Product Charleston Ford Enabled arrow_right_alt Cowbel…" at bounding box center [255, 69] width 407 height 30
click at [61, 73] on p "Charleston Ford" at bounding box center [72, 74] width 41 height 8
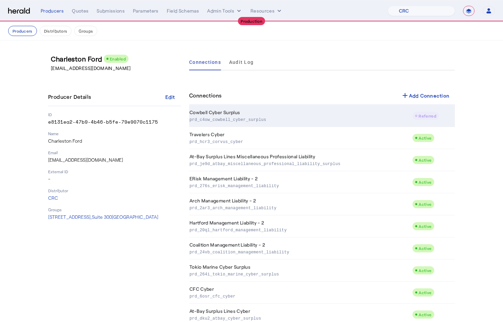
click at [320, 121] on p "prd_c4ow_cowbell_cyber_surplus" at bounding box center [300, 119] width 220 height 7
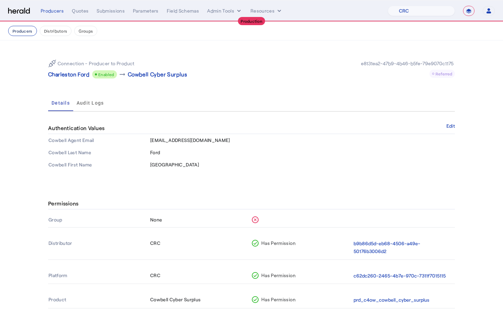
click at [23, 29] on button "Producers" at bounding box center [22, 31] width 29 height 10
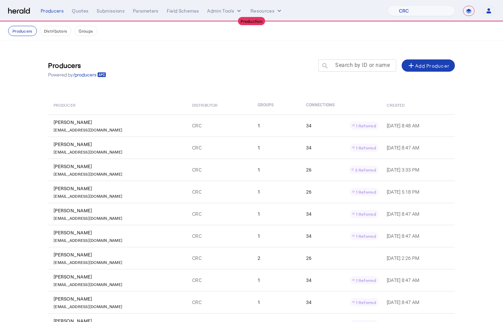
click at [367, 65] on mat-label "Search by ID or name" at bounding box center [362, 65] width 55 height 6
click at [367, 65] on input "Search by ID or name" at bounding box center [360, 65] width 61 height 8
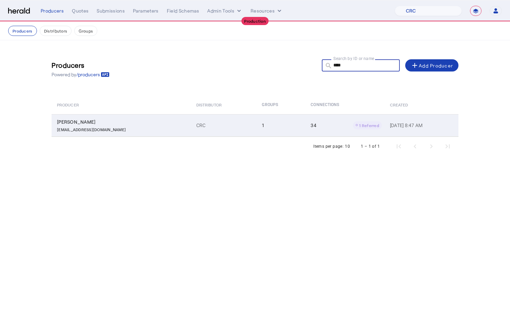
type input "****"
click at [256, 126] on td "1" at bounding box center [280, 125] width 49 height 22
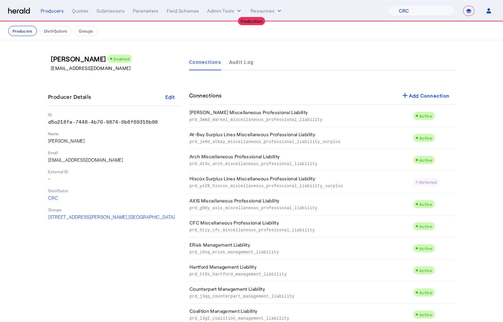
click at [24, 30] on button "Producers" at bounding box center [22, 31] width 29 height 10
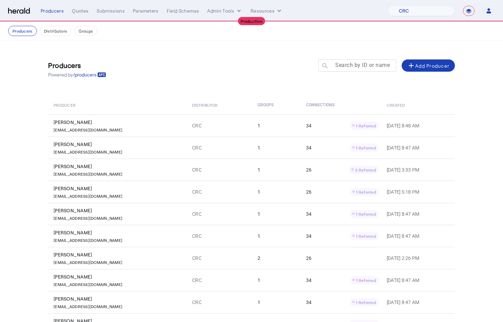
click at [364, 66] on mat-label "Search by ID or name" at bounding box center [362, 65] width 55 height 6
click at [364, 66] on input "Search by ID or name" at bounding box center [360, 65] width 61 height 8
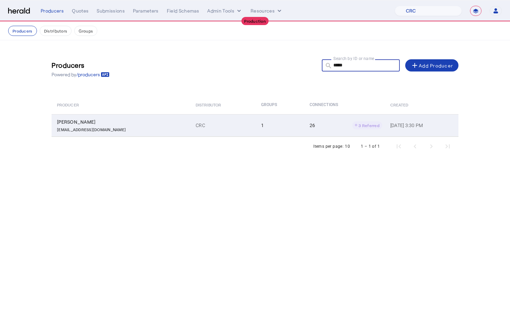
type input "*****"
click at [256, 120] on td "1" at bounding box center [280, 125] width 48 height 22
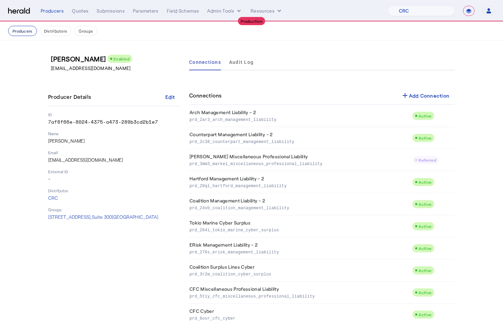
click at [24, 30] on button "Producers" at bounding box center [22, 31] width 29 height 10
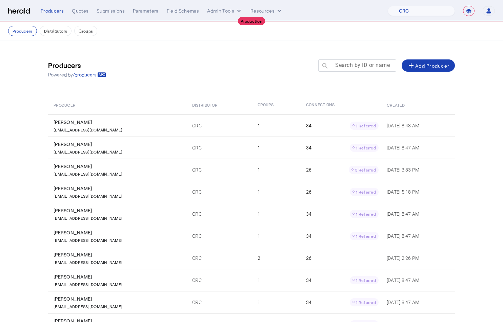
click at [359, 64] on mat-label "Search by ID or name" at bounding box center [362, 65] width 55 height 6
click at [359, 64] on input "Search by ID or name" at bounding box center [360, 65] width 61 height 8
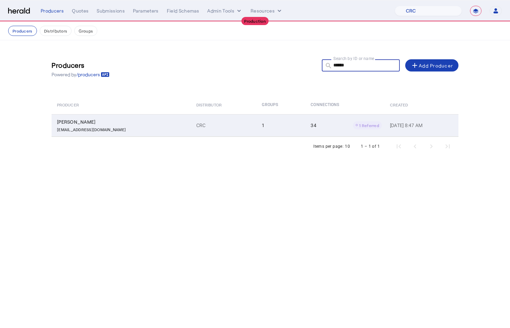
type input "******"
click at [213, 128] on td "CRC" at bounding box center [224, 125] width 66 height 22
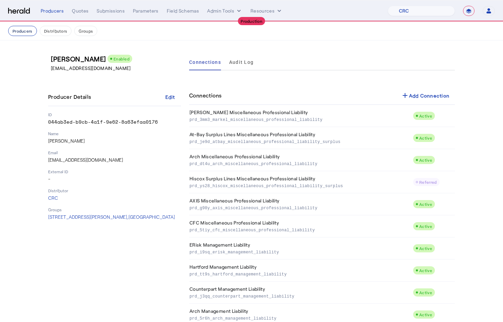
click at [21, 34] on button "Producers" at bounding box center [22, 31] width 29 height 10
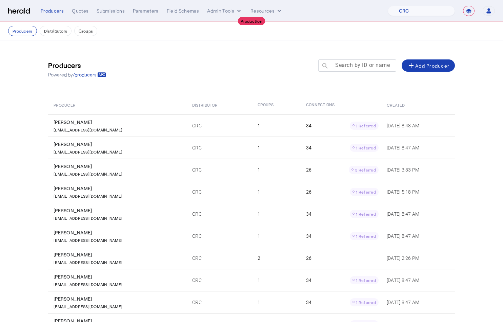
click at [365, 64] on mat-label "Search by ID or name" at bounding box center [362, 65] width 55 height 6
click at [365, 64] on input "Search by ID or name" at bounding box center [360, 65] width 61 height 8
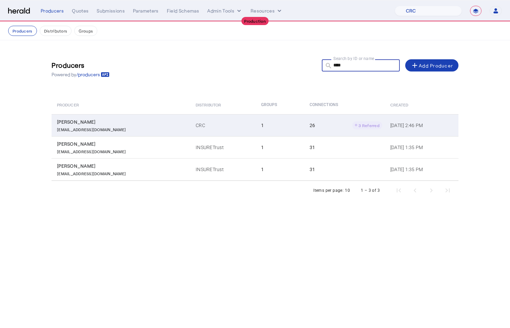
type input "****"
click at [130, 128] on div "chunt@crcgroup.com" at bounding box center [122, 128] width 131 height 7
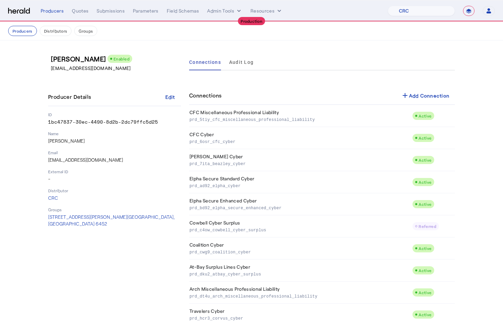
scroll to position [25, 0]
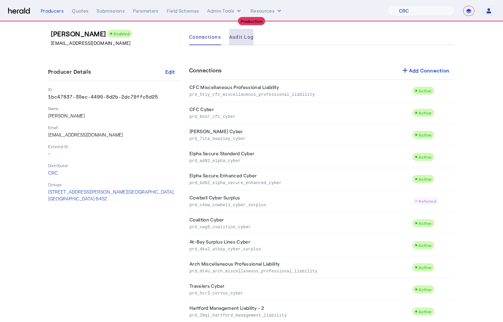
click at [243, 33] on span "Audit Log" at bounding box center [241, 37] width 24 height 16
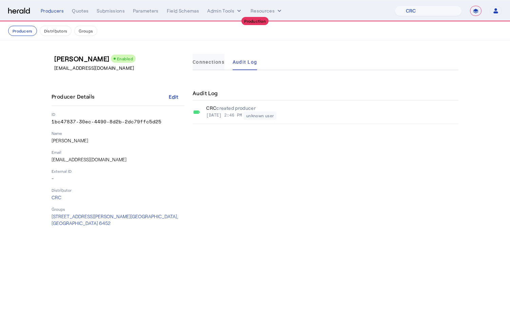
click at [214, 57] on span "Connections" at bounding box center [209, 62] width 32 height 16
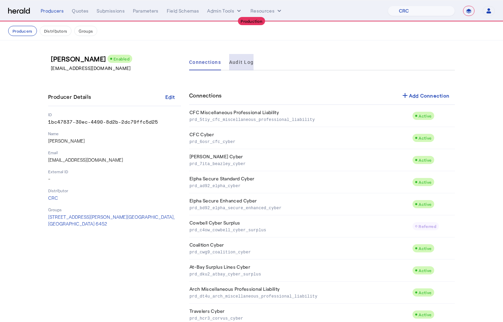
click at [244, 68] on span "Audit Log" at bounding box center [241, 62] width 24 height 16
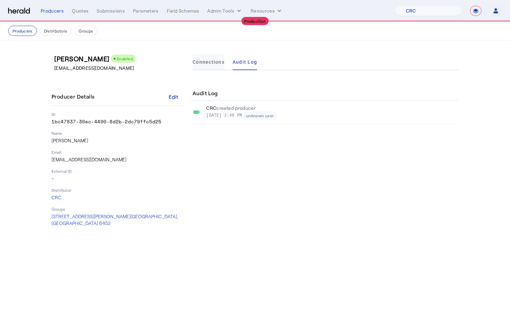
click at [205, 66] on span "Connections" at bounding box center [209, 62] width 32 height 16
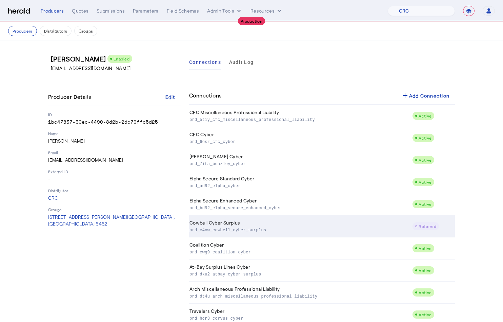
click at [265, 231] on p "prd_c4ow_cowbell_cyber_surplus" at bounding box center [300, 229] width 220 height 7
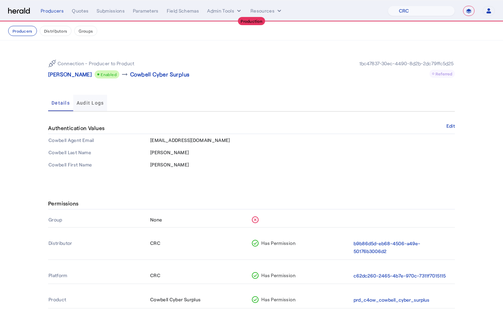
click at [100, 109] on span "Audit Logs" at bounding box center [90, 103] width 27 height 16
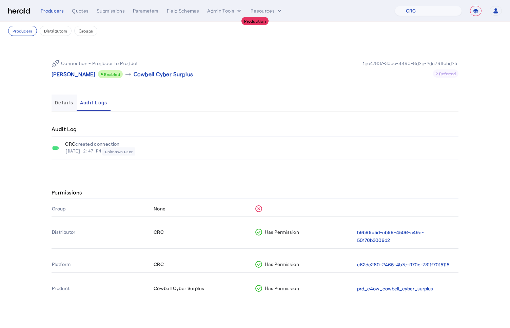
click at [60, 105] on span "Details" at bounding box center [64, 103] width 18 height 16
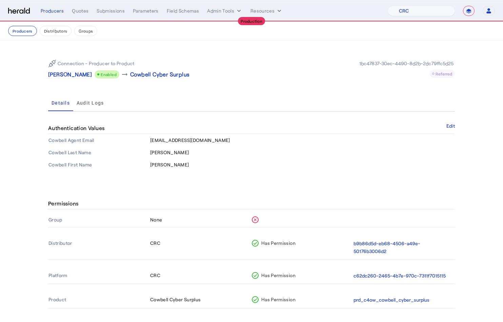
click at [31, 104] on section "Connection - Producer to Product Courtney Hunt Enabled arrow_right_alt Cowbell …" at bounding box center [251, 112] width 503 height 144
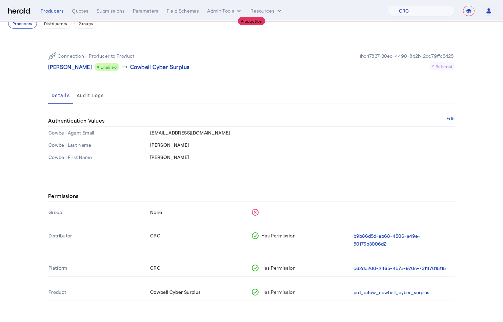
click at [257, 160] on td "Courtney" at bounding box center [302, 157] width 305 height 12
click at [83, 24] on button "Groups" at bounding box center [85, 23] width 23 height 10
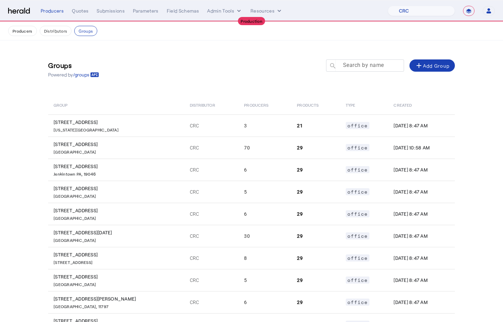
click at [352, 65] on mat-label "Search by name" at bounding box center [363, 65] width 41 height 6
click at [352, 65] on input "Search by name" at bounding box center [368, 65] width 61 height 8
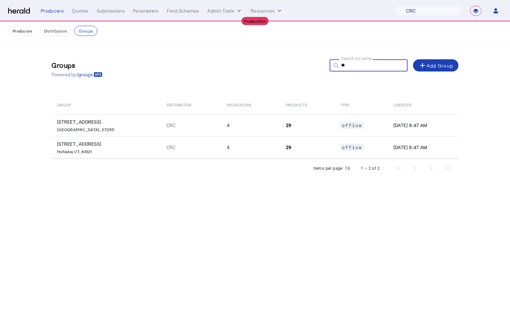
type input "*"
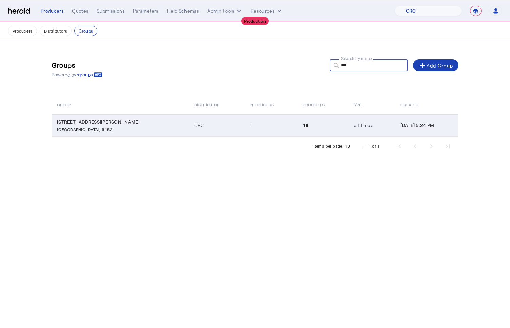
type input "***"
click at [189, 120] on td "CRC" at bounding box center [216, 125] width 55 height 22
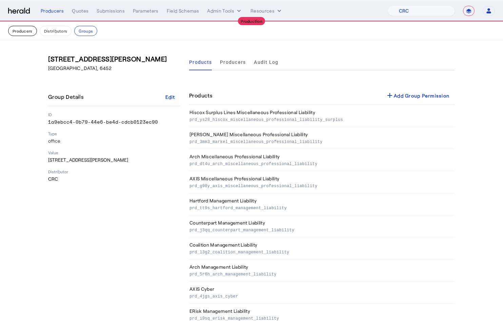
click at [23, 34] on button "Producers" at bounding box center [22, 31] width 29 height 10
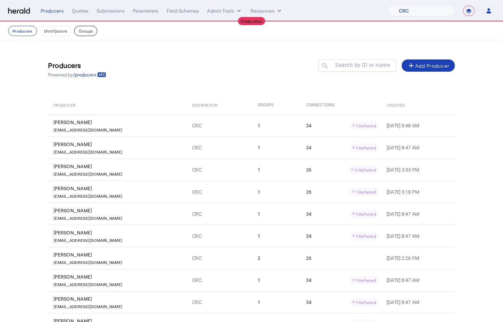
click at [86, 35] on button "Groups" at bounding box center [85, 31] width 23 height 10
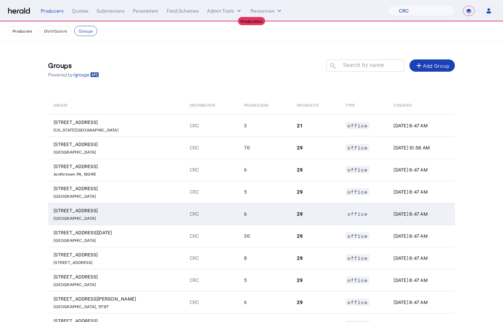
click at [117, 212] on td "120 E Palmetto Park Rd Boca Raton FL, 33432" at bounding box center [116, 213] width 136 height 22
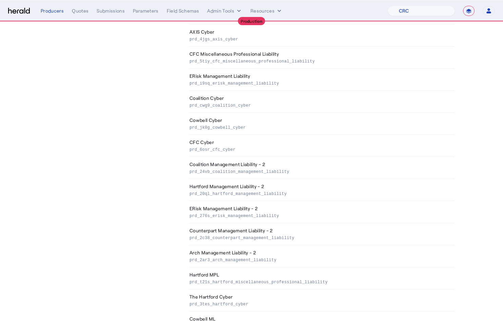
scroll to position [407, 0]
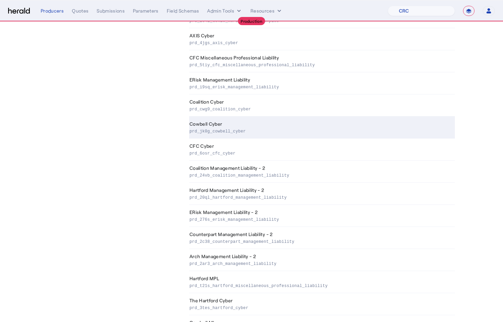
click at [245, 127] on p "prd_jk0g_cowbell_cyber" at bounding box center [321, 130] width 263 height 7
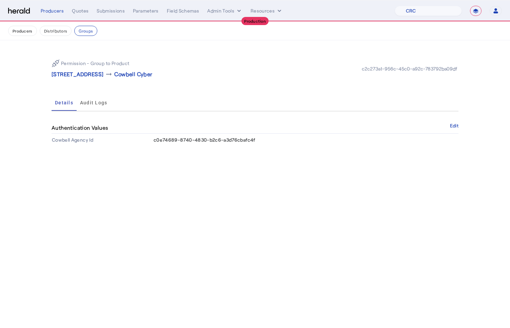
click at [92, 35] on div "Producers Distributors Groups" at bounding box center [255, 31] width 494 height 10
click at [89, 34] on button "Groups" at bounding box center [85, 31] width 23 height 10
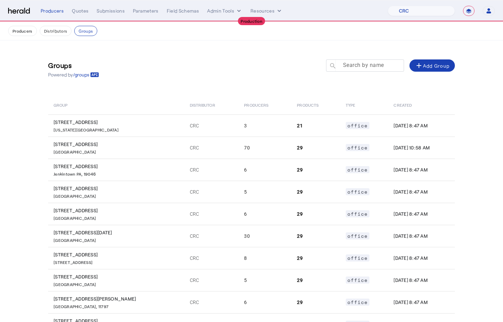
click at [359, 66] on mat-label "Search by name" at bounding box center [363, 65] width 41 height 6
click at [359, 66] on input "Search by name" at bounding box center [368, 65] width 61 height 8
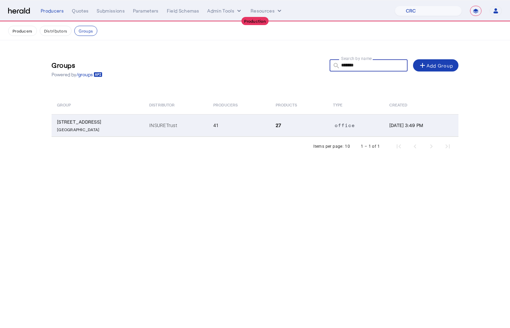
type input "*******"
click at [193, 127] on td "INSURETrust" at bounding box center [176, 125] width 64 height 22
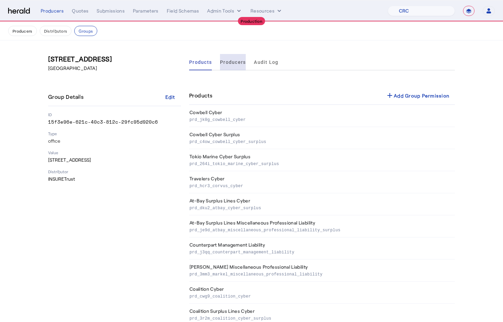
click at [234, 60] on span "Producers" at bounding box center [233, 62] width 26 height 5
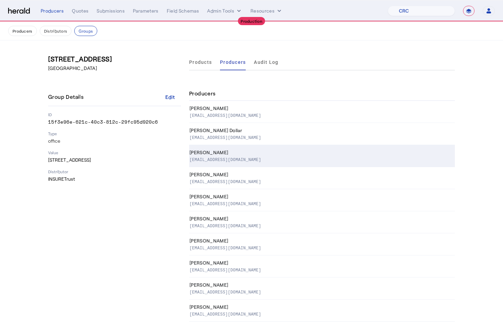
click at [247, 149] on div "Christiaan Durdaller" at bounding box center [321, 152] width 263 height 7
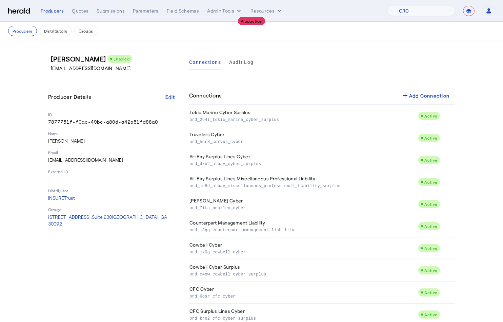
click at [84, 31] on button "Groups" at bounding box center [85, 31] width 23 height 10
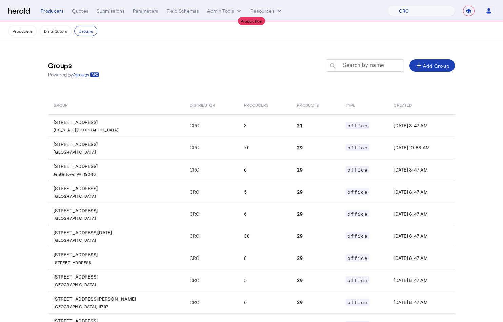
click at [363, 60] on div at bounding box center [368, 68] width 61 height 19
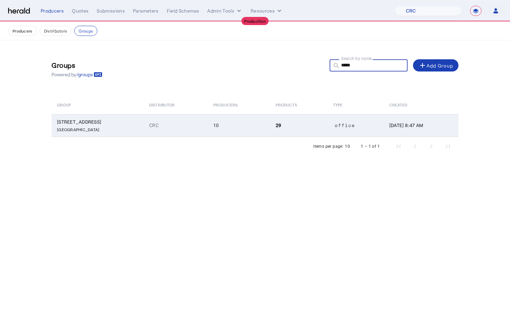
type input "*****"
click at [208, 123] on td "10" at bounding box center [239, 125] width 62 height 22
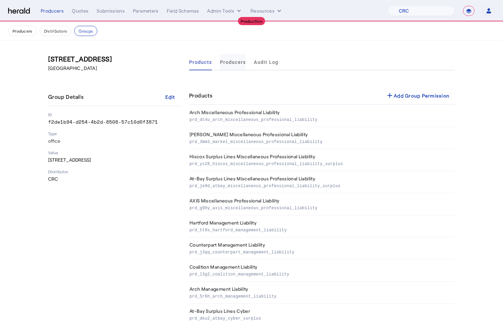
click at [242, 68] on span "Producers" at bounding box center [233, 62] width 26 height 16
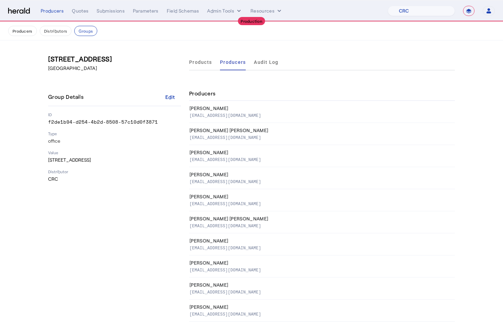
scroll to position [12, 0]
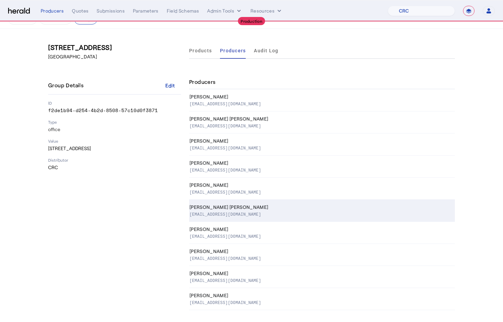
click at [261, 206] on div "Michael Oneill Edmonds" at bounding box center [321, 206] width 263 height 7
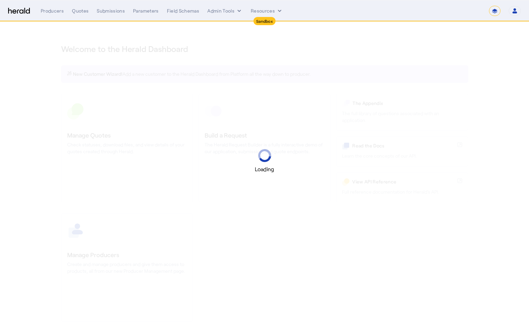
select select "*******"
select select "pfm_2v8p_herald_api"
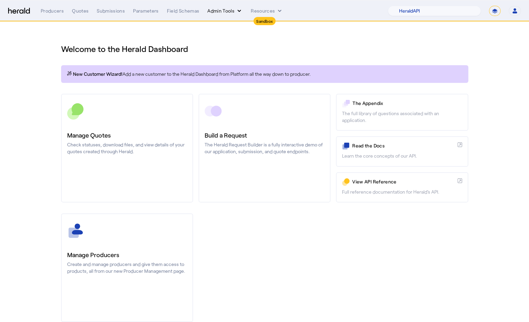
click at [238, 12] on icon "internal dropdown menu" at bounding box center [239, 10] width 7 height 7
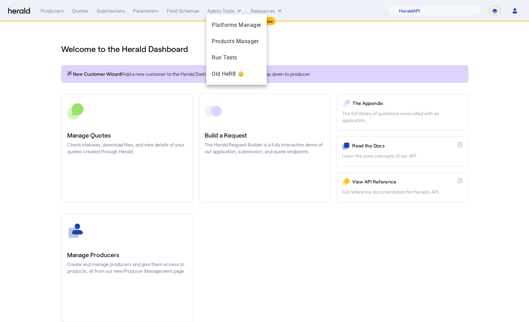
click at [306, 44] on div at bounding box center [264, 161] width 529 height 322
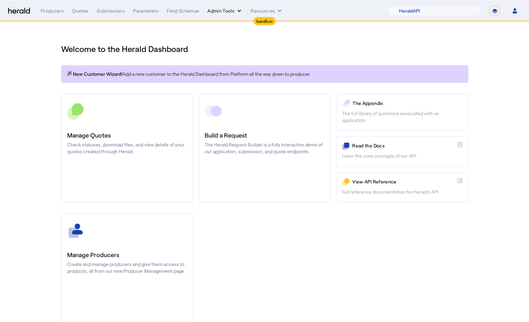
click at [236, 13] on icon "internal dropdown menu" at bounding box center [239, 10] width 7 height 7
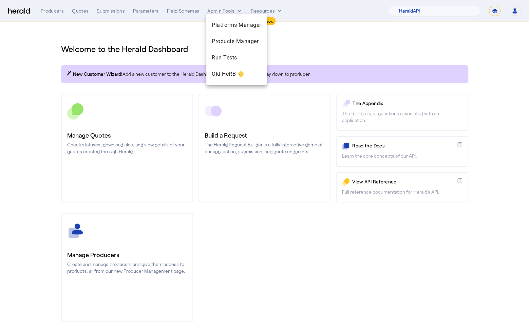
click at [305, 45] on div at bounding box center [264, 161] width 529 height 322
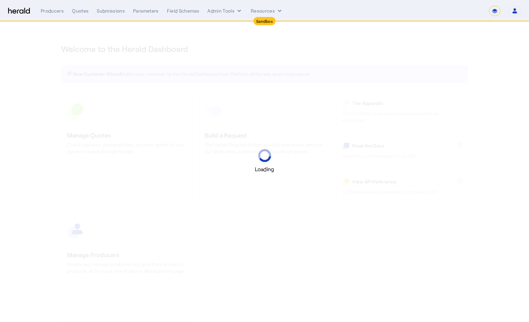
select select "*******"
select select "pfm_2v8p_herald_api"
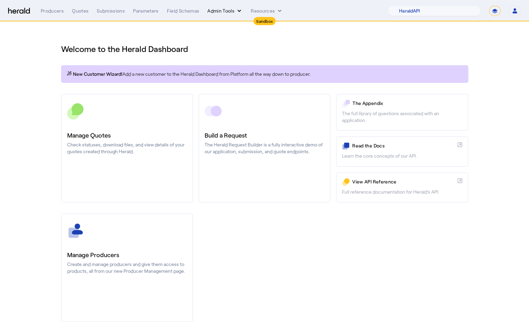
click at [239, 12] on icon "internal dropdown menu" at bounding box center [239, 10] width 7 height 7
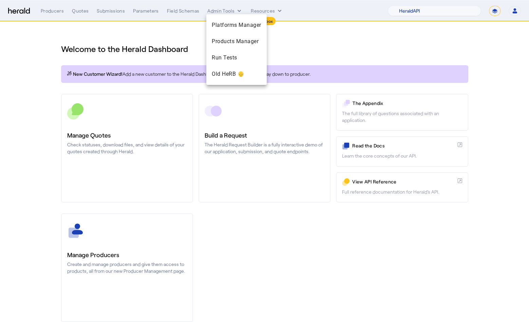
click at [315, 42] on div at bounding box center [264, 161] width 529 height 322
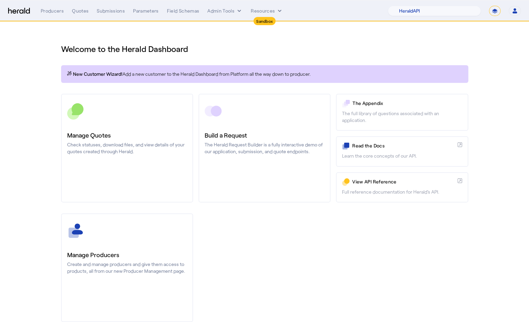
click at [499, 11] on select "**********" at bounding box center [495, 11] width 12 height 10
select select "**********"
click at [489, 6] on select "**********" at bounding box center [495, 11] width 12 height 10
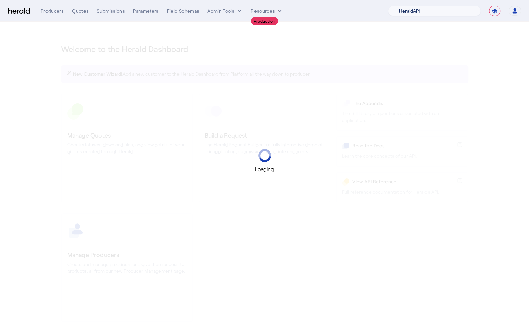
click at [437, 14] on select "1Fort Acrisure Acturis Affinity Advisors Affinity Risk Agentero AmWins Anzen Ao…" at bounding box center [434, 11] width 93 height 10
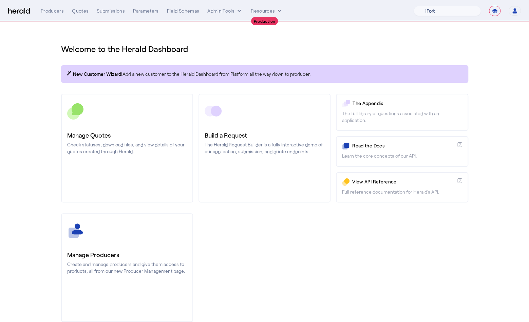
select select "pfm_h3db_crc"
click at [413, 6] on select "1Fort Affinity Risk Billy BindHQ Bunker CRC Campus Coverage Citadel Fifthwall F…" at bounding box center [446, 11] width 67 height 10
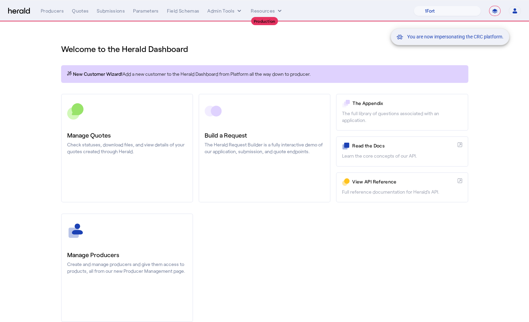
drag, startPoint x: 437, startPoint y: 14, endPoint x: 243, endPoint y: 45, distance: 196.9
click at [243, 45] on div "You are now impersonating the CRC platform." at bounding box center [264, 161] width 529 height 322
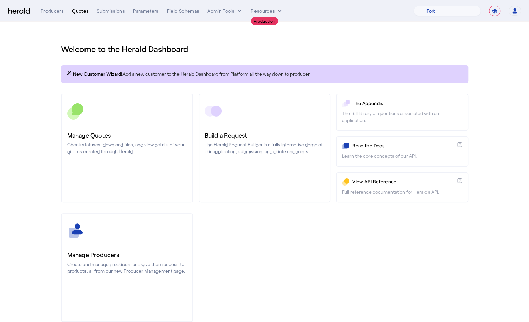
click at [83, 13] on div "Quotes" at bounding box center [80, 10] width 17 height 7
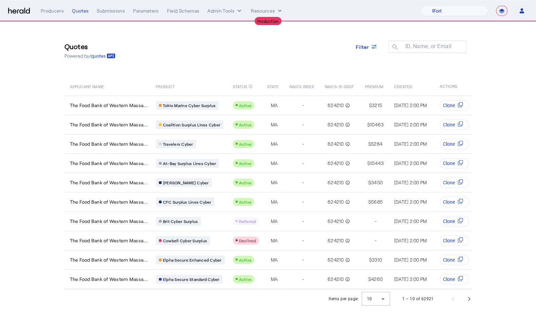
click at [374, 59] on div "Filter" at bounding box center [366, 51] width 33 height 20
click at [426, 49] on mat-label "ID, Name, or Email" at bounding box center [428, 46] width 46 height 6
click at [426, 49] on input "ID, Name, or Email" at bounding box center [430, 46] width 61 height 8
type input "*"
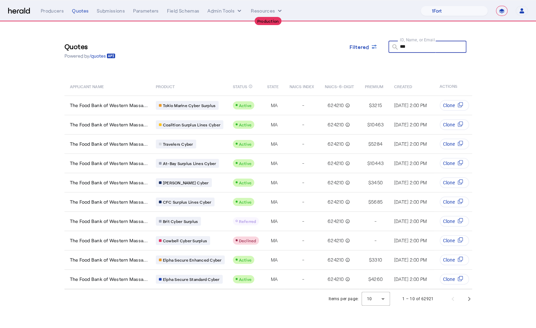
type input "*"
type input "***"
click at [470, 307] on span "Next page" at bounding box center [469, 299] width 16 height 16
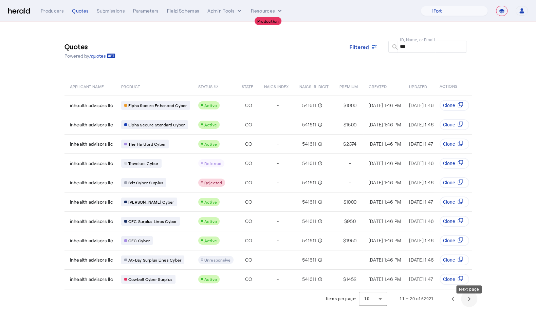
click at [470, 307] on span "Next page" at bounding box center [469, 299] width 16 height 16
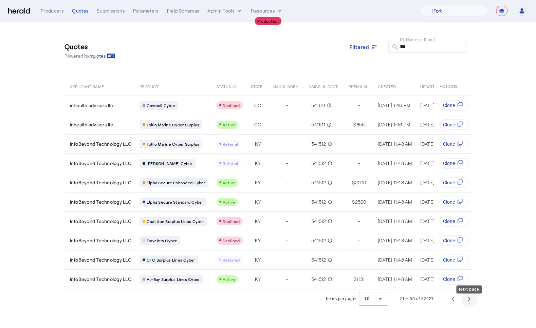
click at [470, 307] on span "Next page" at bounding box center [469, 299] width 16 height 16
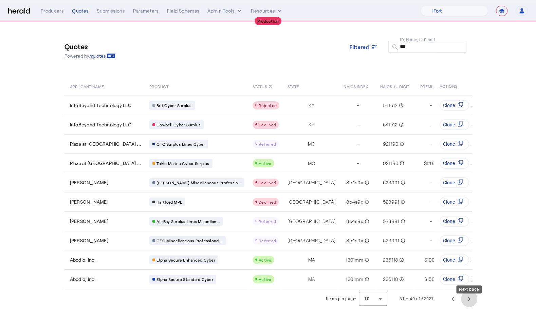
click at [470, 307] on span "Next page" at bounding box center [469, 299] width 16 height 16
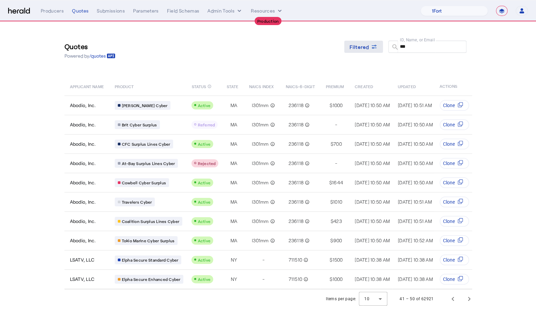
click at [357, 54] on span at bounding box center [363, 47] width 39 height 16
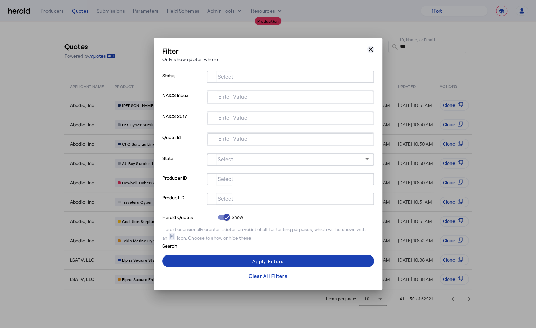
click at [370, 51] on icon "button" at bounding box center [370, 49] width 7 height 7
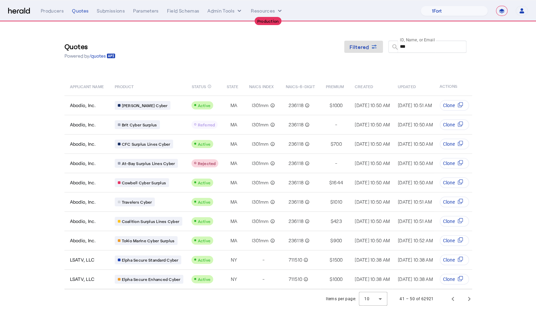
click at [420, 49] on input "***" at bounding box center [430, 46] width 61 height 8
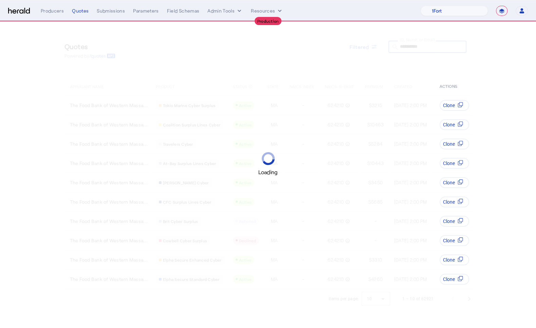
type input "**********"
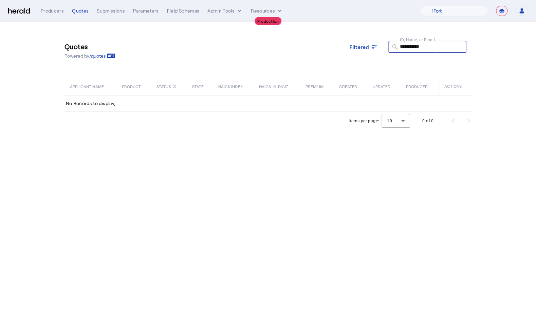
click at [427, 44] on input "**********" at bounding box center [430, 46] width 61 height 8
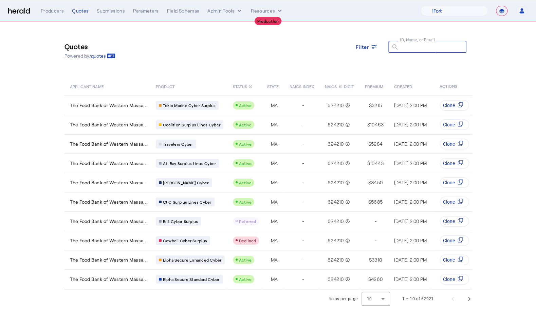
click at [519, 77] on section "Quotes Powered by /quotes Filter ID, Name, or Email search APPLICANT NAME PRODU…" at bounding box center [268, 165] width 536 height 287
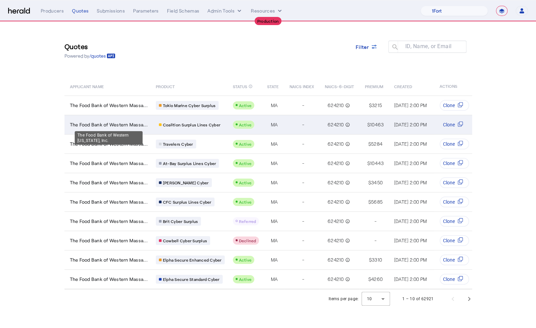
click at [98, 122] on span "The Food Bank of Western Massa..." at bounding box center [109, 124] width 78 height 7
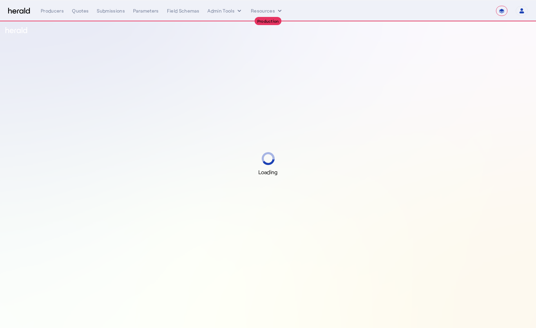
select select "**********"
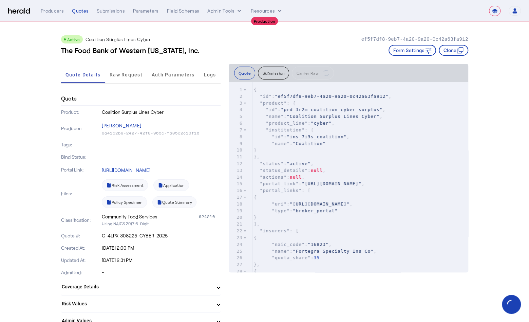
click at [428, 47] on icon "button" at bounding box center [427, 50] width 7 height 7
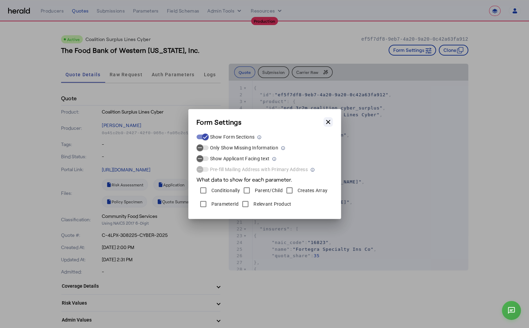
click at [329, 118] on button "Close modal" at bounding box center [327, 121] width 9 height 9
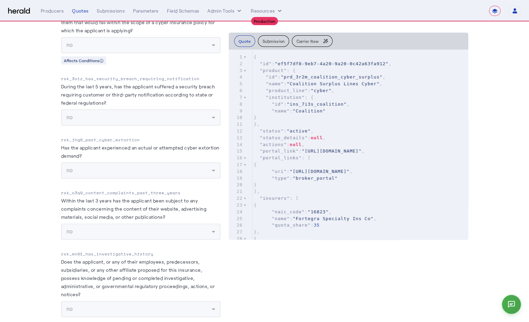
scroll to position [1606, 0]
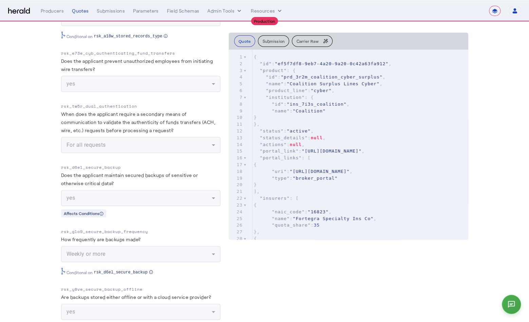
click at [125, 164] on p "rsk_d6el_secure_backup" at bounding box center [140, 167] width 159 height 7
copy p "rsk_d6el_secure_backup"
